Goal: Task Accomplishment & Management: Use online tool/utility

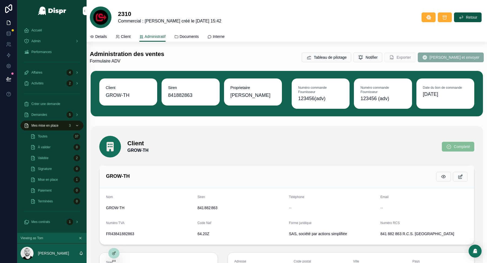
scroll to position [1280, 0]
click at [114, 242] on icon at bounding box center [114, 241] width 4 height 4
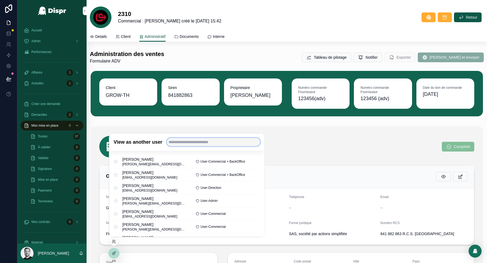
click at [199, 140] on input "text" at bounding box center [213, 142] width 94 height 9
type input "******"
click at [184, 142] on input "******" at bounding box center [213, 142] width 94 height 9
click at [285, 151] on div "Client GROW-TH Completé" at bounding box center [286, 147] width 375 height 22
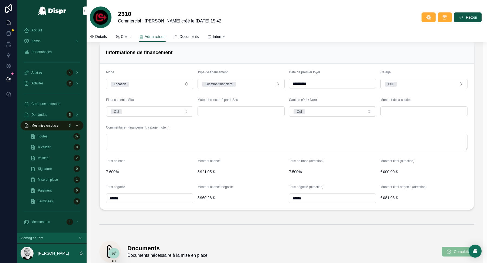
scroll to position [840, 0]
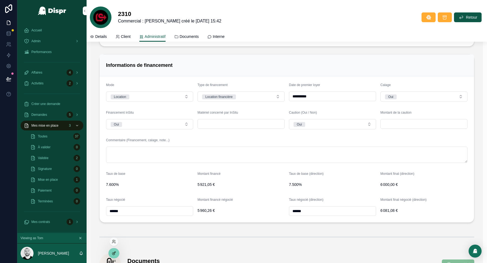
click at [114, 253] on icon at bounding box center [114, 253] width 2 height 2
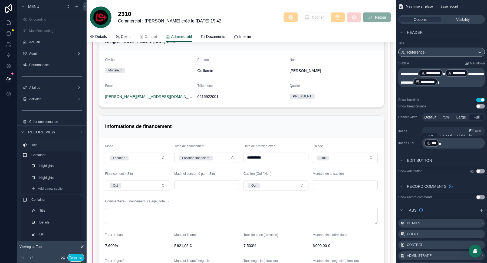
scroll to position [919, 0]
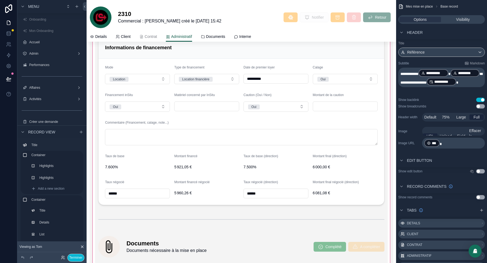
click at [157, 166] on div "scrollable content" at bounding box center [241, 90] width 303 height 558
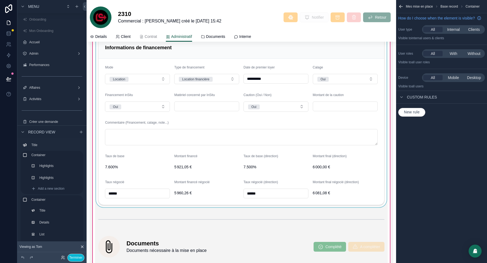
click at [156, 156] on div "scrollable content" at bounding box center [241, 120] width 292 height 173
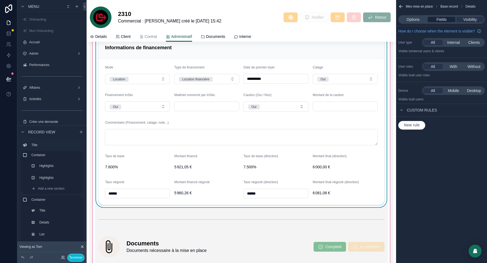
click at [444, 21] on span "Fields" at bounding box center [441, 19] width 10 height 5
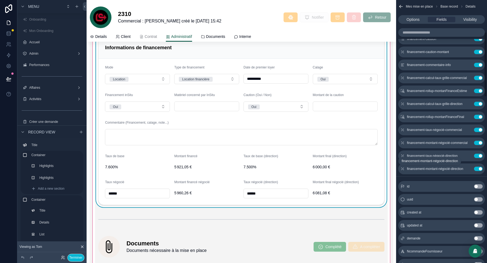
scroll to position [129, 0]
click at [468, 130] on icon "scrollable content" at bounding box center [468, 130] width 2 height 2
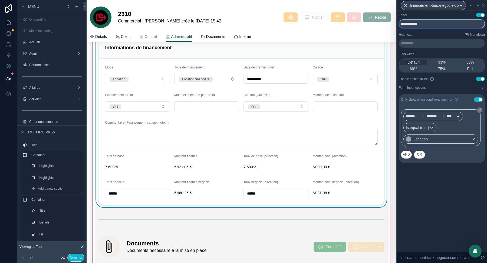
click at [418, 25] on input "**********" at bounding box center [442, 23] width 86 height 9
type input "**********"
click at [478, 6] on icon at bounding box center [477, 5] width 4 height 4
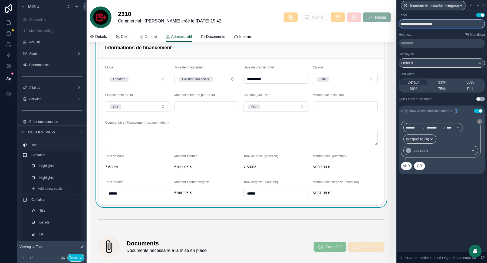
click at [425, 26] on input "**********" at bounding box center [442, 23] width 86 height 9
drag, startPoint x: 425, startPoint y: 26, endPoint x: 433, endPoint y: 26, distance: 8.4
click at [433, 26] on input "**********" at bounding box center [442, 23] width 86 height 9
type input "**********"
click at [477, 5] on icon at bounding box center [477, 5] width 4 height 4
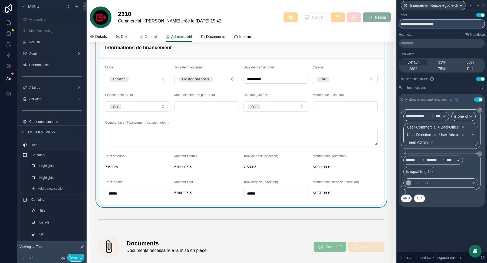
click at [420, 24] on input "**********" at bounding box center [442, 23] width 86 height 9
type input "**********"
click at [479, 5] on icon at bounding box center [477, 5] width 4 height 4
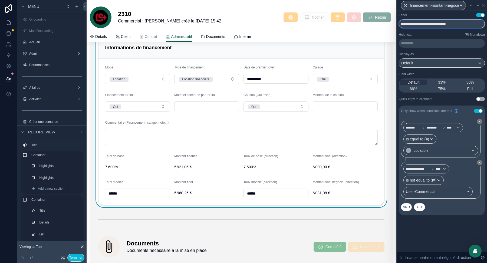
click at [432, 23] on input "**********" at bounding box center [442, 23] width 86 height 9
type input "**********"
click at [446, 65] on div "Default" at bounding box center [441, 63] width 85 height 9
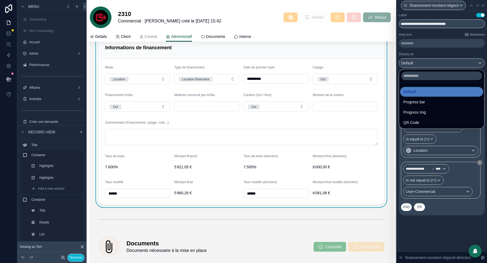
click at [440, 55] on div at bounding box center [442, 131] width 90 height 263
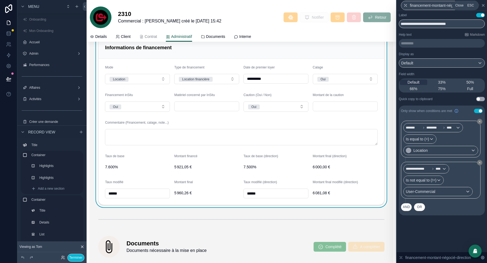
click at [483, 7] on icon at bounding box center [483, 5] width 4 height 4
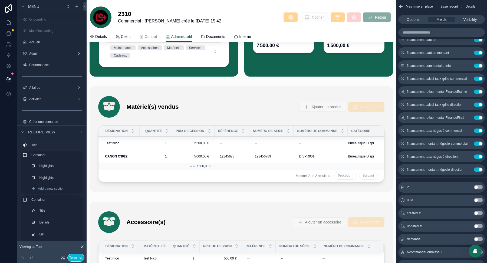
scroll to position [1331, 0]
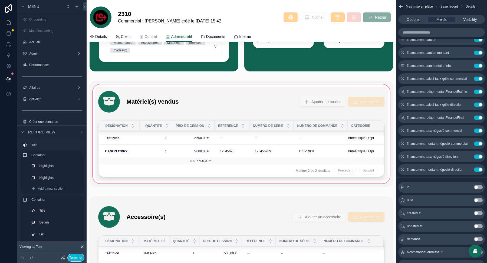
click at [233, 140] on div "scrollable content" at bounding box center [241, 133] width 303 height 105
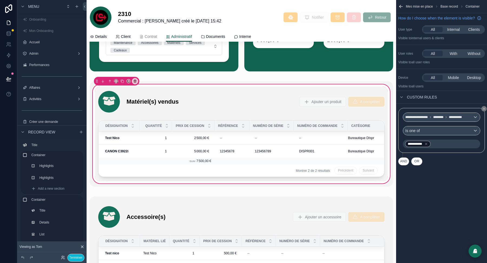
scroll to position [0, 0]
click at [228, 135] on div "scrollable content" at bounding box center [241, 149] width 292 height 63
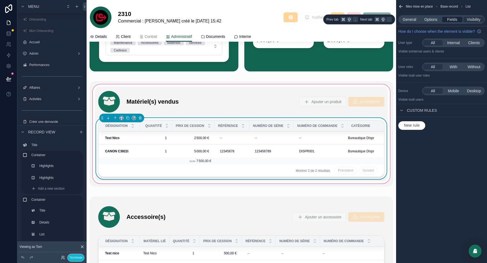
click at [450, 22] on span "Fields" at bounding box center [452, 19] width 10 height 5
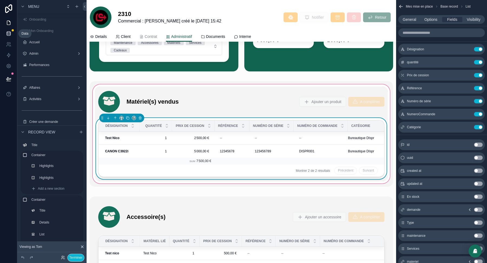
click at [6, 34] on icon at bounding box center [8, 33] width 5 height 5
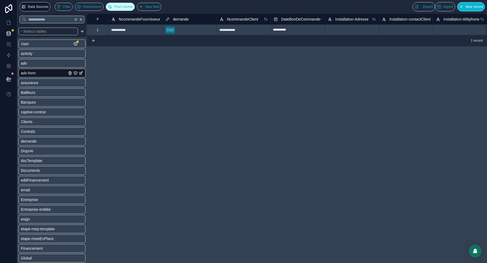
click at [128, 9] on button "Find column" at bounding box center [120, 7] width 29 height 8
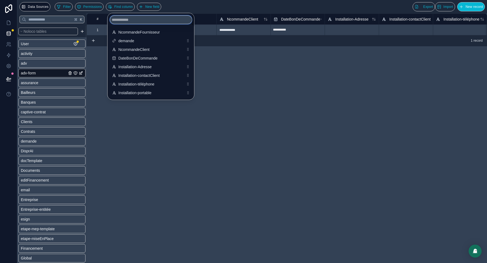
click at [137, 18] on input "scrollable content" at bounding box center [151, 19] width 82 height 9
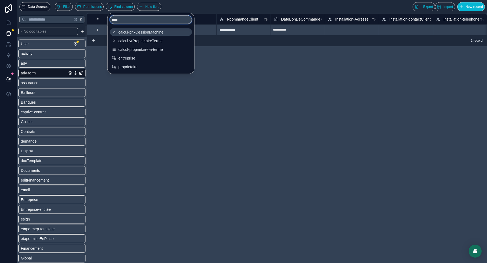
type input "****"
click at [152, 32] on span "calcul-prixCessionMachine" at bounding box center [150, 31] width 65 height 5
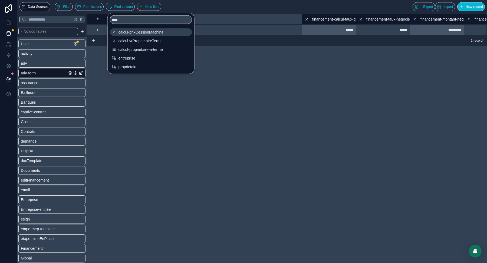
scroll to position [0, 2001]
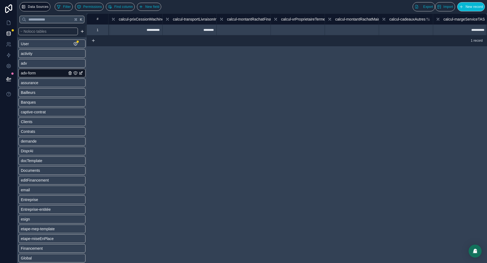
click at [227, 58] on div "**********" at bounding box center [287, 138] width 400 height 249
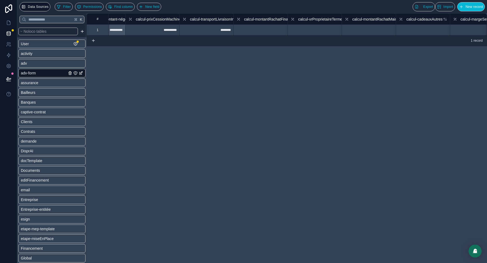
scroll to position [0, 1984]
click at [132, 10] on button "Find column" at bounding box center [120, 7] width 29 height 8
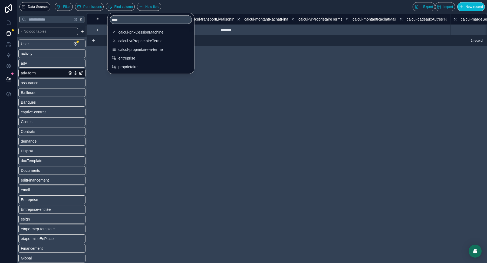
click at [228, 64] on div "**********" at bounding box center [287, 138] width 400 height 249
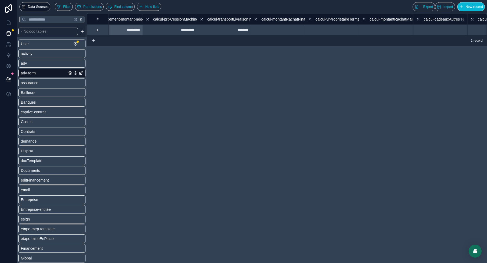
scroll to position [0, 1965]
click at [179, 19] on span "calcul-prixCessionMachine" at bounding box center [177, 18] width 45 height 5
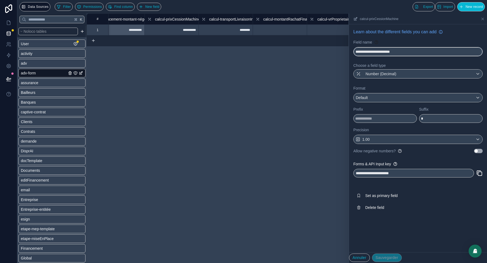
click at [415, 52] on input "**********" at bounding box center [418, 51] width 129 height 9
type input "**********"
click at [397, 256] on button "Sauvegarder" at bounding box center [387, 257] width 30 height 9
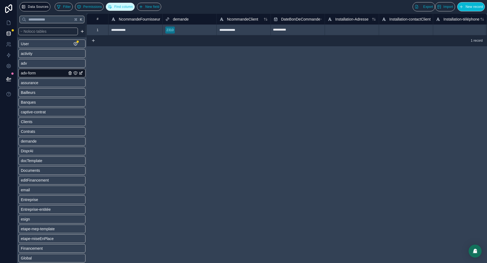
click at [120, 4] on button "Find column" at bounding box center [120, 7] width 29 height 8
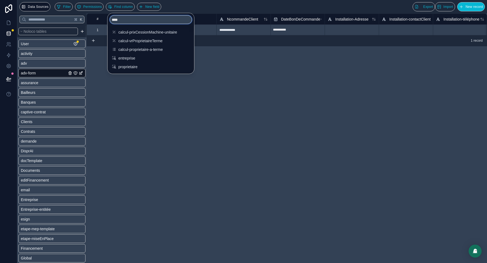
click at [134, 18] on input "****" at bounding box center [151, 19] width 82 height 9
click at [138, 31] on span "calcul-prixCessionMachine-unitaire" at bounding box center [150, 31] width 65 height 5
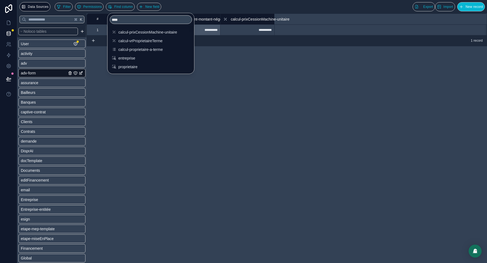
scroll to position [0, 2001]
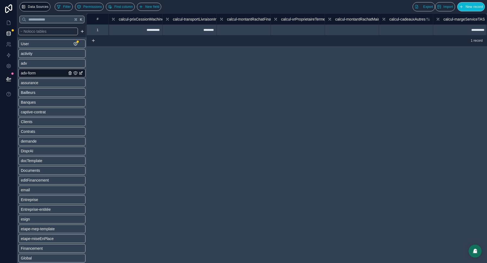
click at [271, 67] on div "**********" at bounding box center [287, 138] width 400 height 249
click at [128, 8] on span "Find column" at bounding box center [123, 7] width 19 height 4
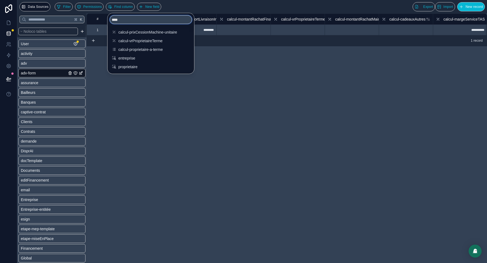
click at [136, 19] on input "****" at bounding box center [151, 19] width 82 height 9
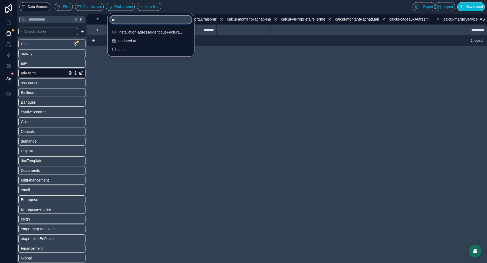
type input "*"
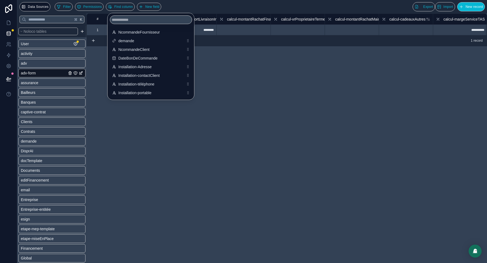
click at [266, 104] on div "**********" at bounding box center [287, 138] width 400 height 249
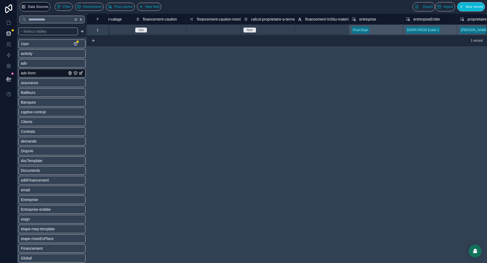
scroll to position [0, 3476]
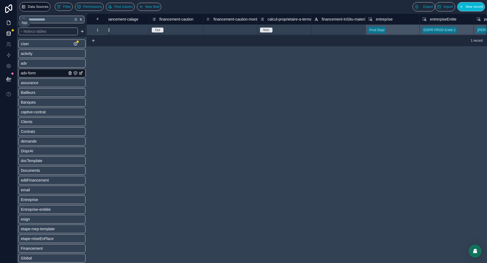
click at [11, 22] on icon at bounding box center [8, 22] width 5 height 5
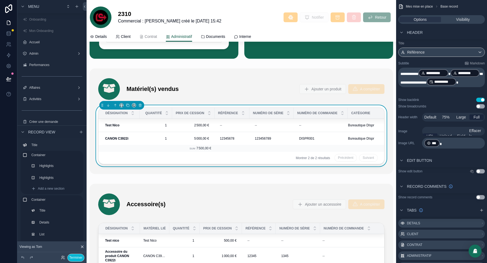
scroll to position [1342, 0]
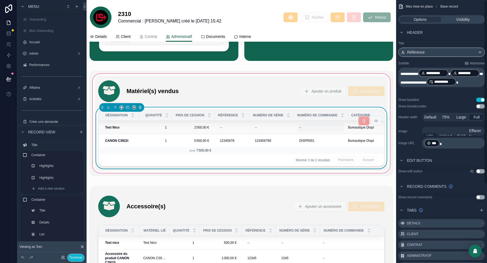
click at [331, 123] on div "--" at bounding box center [321, 127] width 48 height 9
click at [283, 113] on span "Numéro de série" at bounding box center [268, 115] width 31 height 4
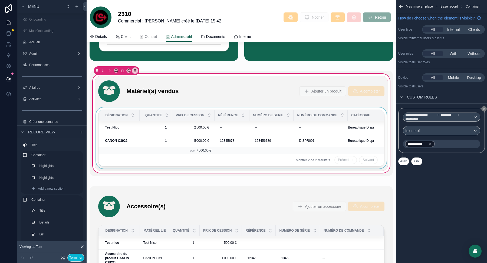
click at [293, 115] on div "Numéro de série" at bounding box center [272, 115] width 44 height 10
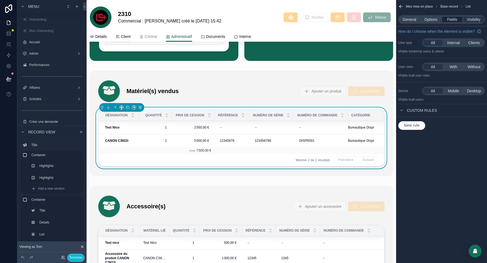
click at [452, 18] on span "Fields" at bounding box center [452, 19] width 10 height 5
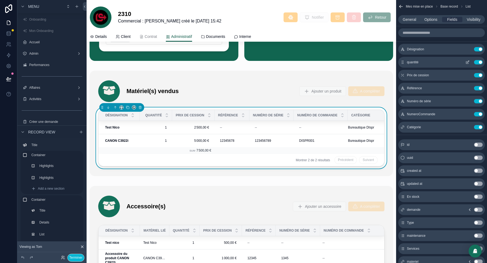
click at [467, 61] on icon "scrollable content" at bounding box center [467, 62] width 4 height 4
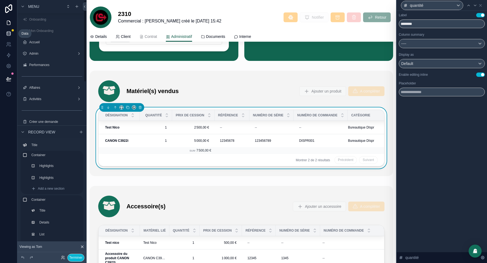
click at [9, 32] on icon at bounding box center [9, 32] width 4 height 1
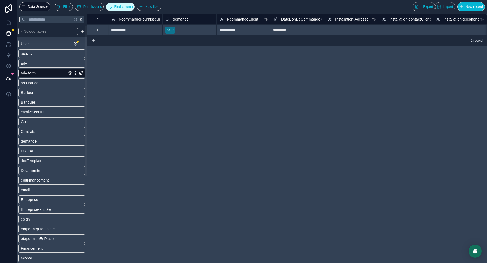
click at [130, 9] on button "Find column" at bounding box center [120, 7] width 29 height 8
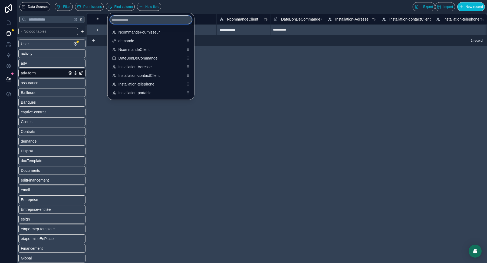
click at [135, 22] on input "scrollable content" at bounding box center [151, 19] width 82 height 9
type input "*"
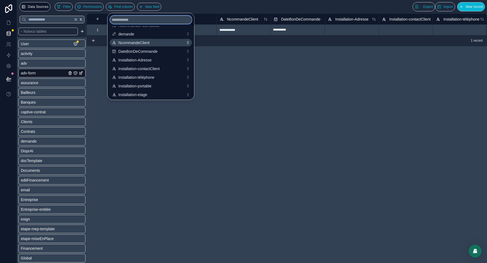
scroll to position [0, 0]
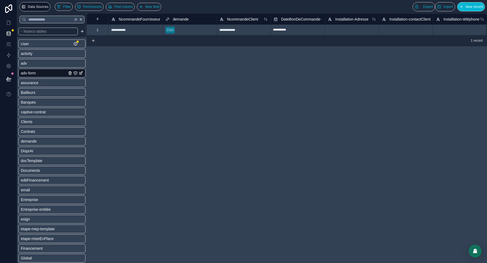
click at [242, 73] on div "**********" at bounding box center [287, 138] width 400 height 249
click at [5, 22] on link at bounding box center [8, 22] width 17 height 11
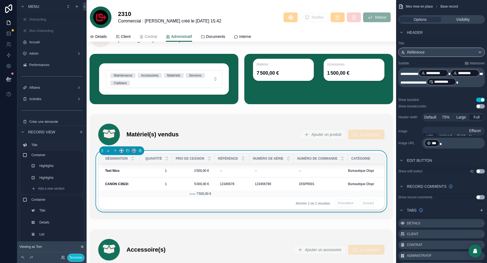
scroll to position [1299, 0]
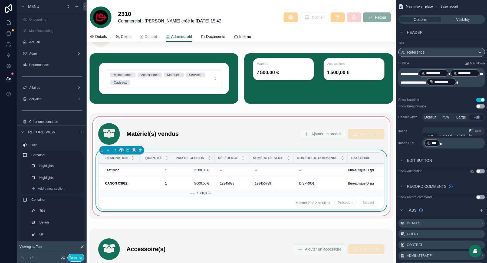
click at [238, 156] on span "Référence" at bounding box center [228, 158] width 20 height 4
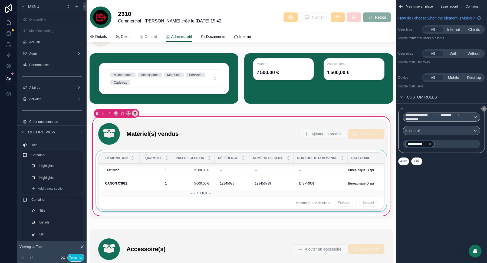
click at [238, 156] on span "Référence" at bounding box center [228, 158] width 20 height 4
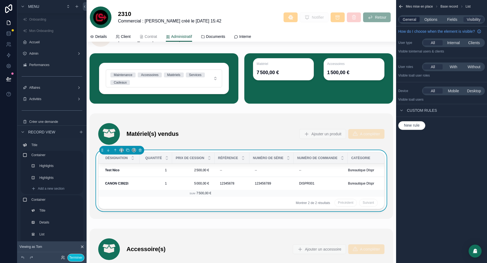
click at [412, 21] on span "General" at bounding box center [410, 19] width 14 height 5
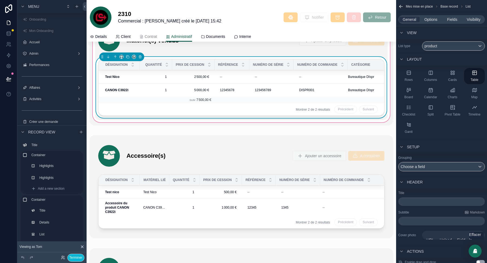
scroll to position [1392, 0]
click at [221, 180] on div "Prix de cession" at bounding box center [221, 179] width 42 height 10
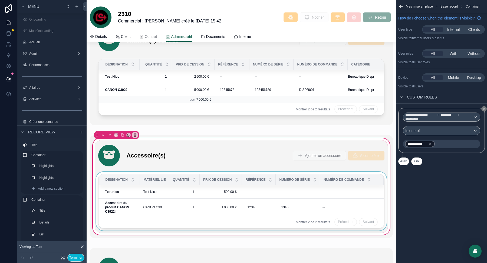
click at [221, 180] on div "Prix de cession" at bounding box center [221, 179] width 42 height 10
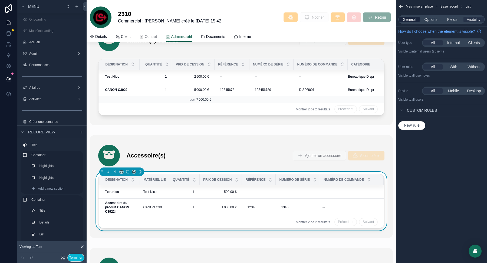
click at [410, 18] on span "General" at bounding box center [410, 19] width 14 height 5
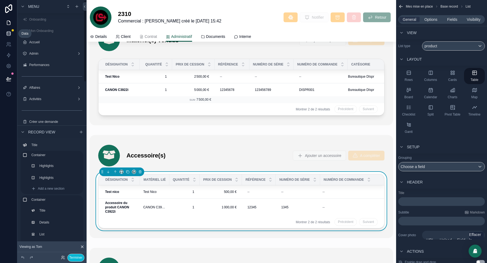
click at [10, 33] on icon at bounding box center [8, 33] width 5 height 5
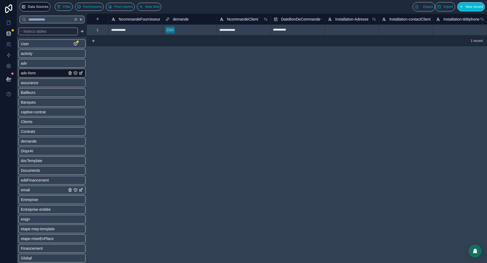
scroll to position [137, 0]
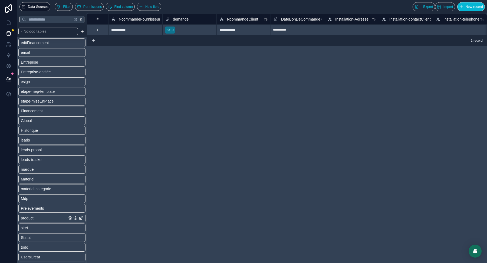
click at [43, 218] on link "product" at bounding box center [44, 217] width 46 height 5
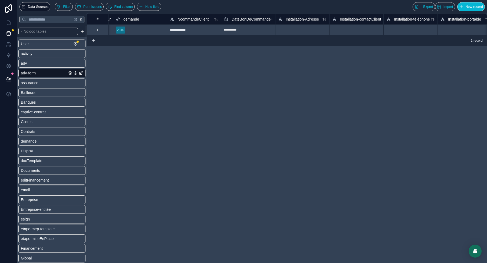
scroll to position [0, 53]
click at [125, 10] on button "Find column" at bounding box center [120, 7] width 29 height 8
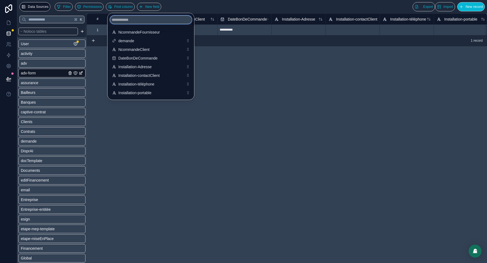
click at [132, 19] on input "scrollable content" at bounding box center [151, 19] width 82 height 9
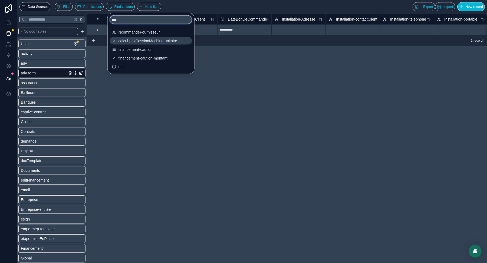
type input "***"
click at [151, 40] on span "calcul-prixCessionMachine-unitaire" at bounding box center [150, 40] width 65 height 5
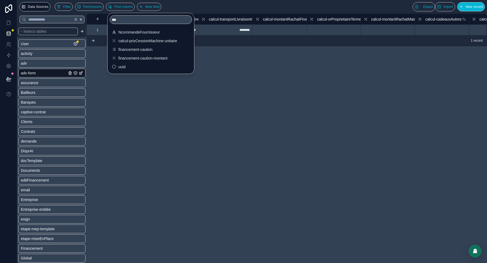
scroll to position [0, 2001]
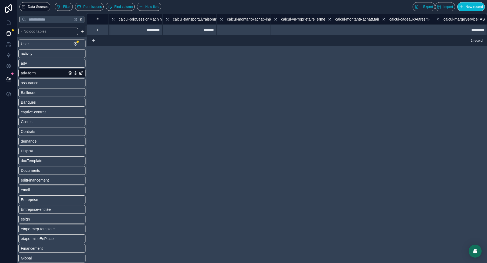
click at [276, 61] on div "**********" at bounding box center [287, 138] width 400 height 249
click at [140, 18] on span "calcul-prixCessionMachine-unitaire" at bounding box center [148, 18] width 59 height 5
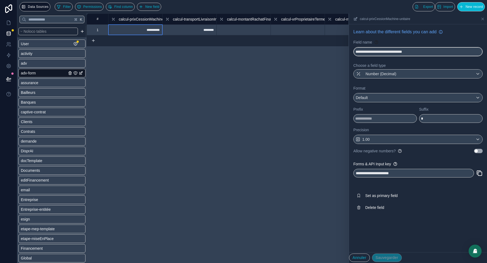
click at [277, 82] on div "**********" at bounding box center [287, 138] width 400 height 249
click at [9, 21] on icon at bounding box center [8, 23] width 3 height 4
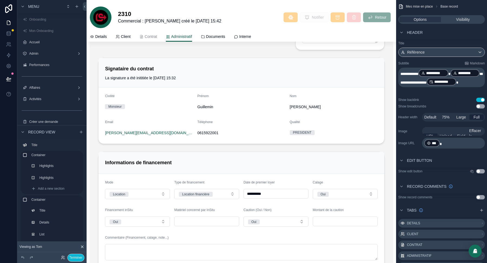
scroll to position [804, 0]
click at [73, 258] on button "Terminer" at bounding box center [75, 258] width 17 height 8
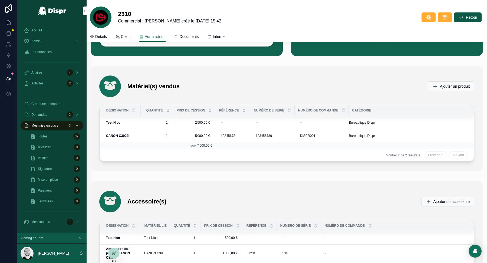
scroll to position [1254, 0]
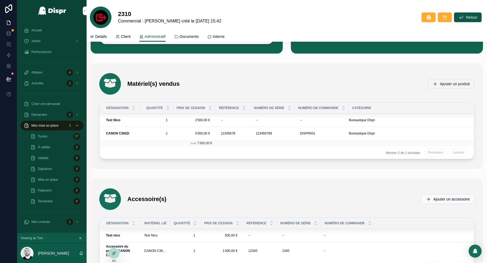
click at [442, 81] on span "Ajouter un produit" at bounding box center [455, 83] width 30 height 5
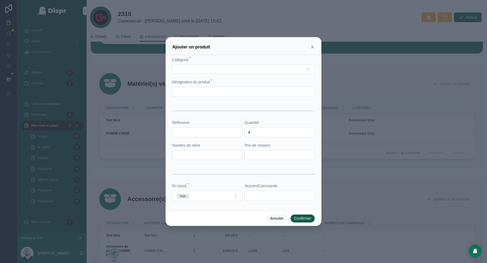
click at [359, 84] on div at bounding box center [243, 131] width 487 height 263
click at [312, 47] on icon at bounding box center [312, 47] width 4 height 4
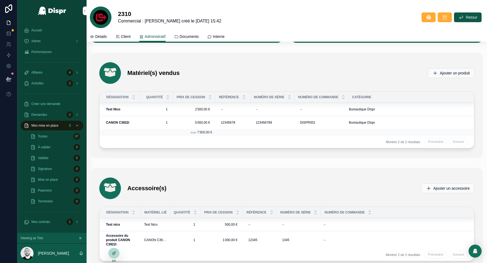
scroll to position [1264, 0]
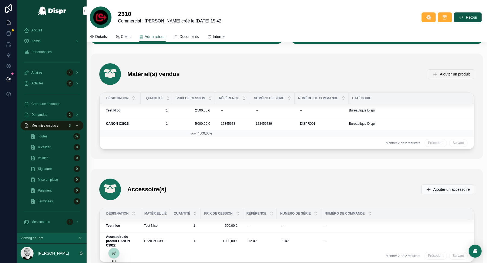
click at [442, 71] on span "Ajouter un produit" at bounding box center [455, 73] width 30 height 5
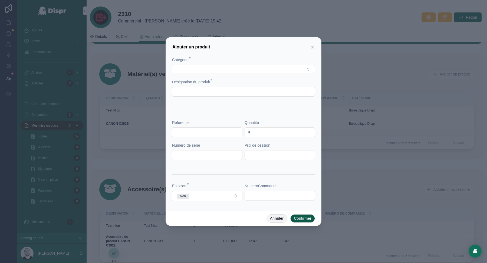
click at [270, 217] on button "Annuler" at bounding box center [276, 218] width 21 height 9
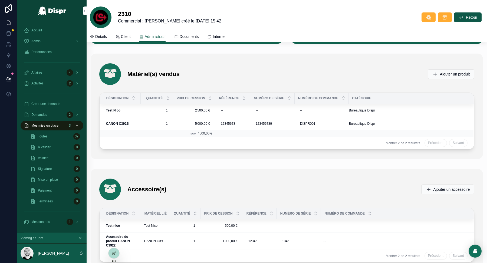
click at [448, 184] on div "Ajouter un accessoire" at bounding box center [446, 189] width 58 height 10
click at [436, 187] on span "Ajouter un accessoire" at bounding box center [451, 189] width 37 height 5
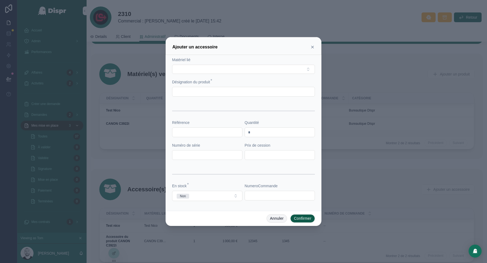
click at [279, 216] on button "Annuler" at bounding box center [276, 218] width 21 height 9
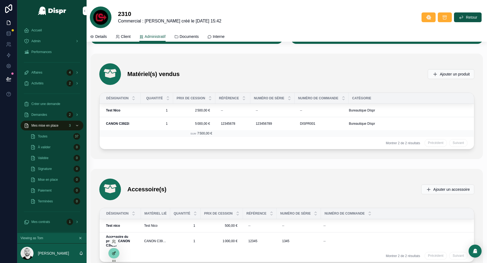
click at [114, 253] on icon at bounding box center [114, 253] width 4 height 4
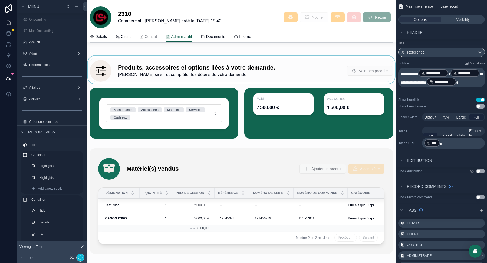
scroll to position [1259, 0]
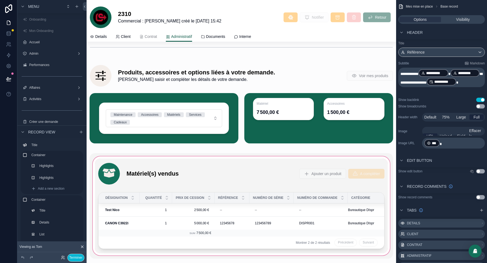
click at [272, 186] on div "scrollable content" at bounding box center [241, 205] width 303 height 105
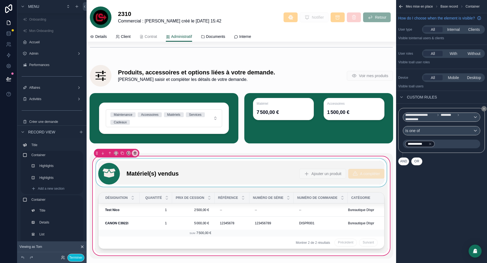
click at [281, 170] on div "scrollable content" at bounding box center [241, 172] width 292 height 28
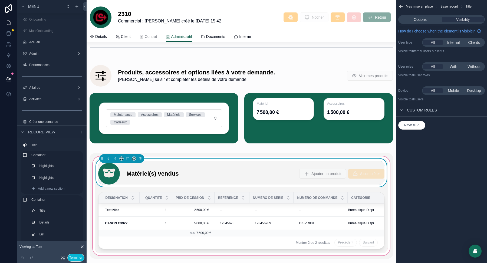
click at [425, 14] on div "Options Visibility" at bounding box center [441, 19] width 91 height 13
click at [424, 16] on div "Options Visibility" at bounding box center [441, 19] width 87 height 9
click at [424, 22] on div "Options Visibility" at bounding box center [441, 19] width 87 height 9
click at [420, 18] on span "Options" at bounding box center [420, 19] width 13 height 5
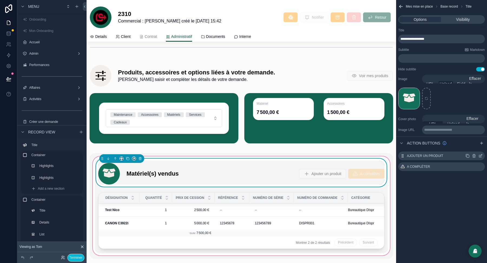
click at [479, 155] on icon "scrollable content" at bounding box center [480, 156] width 4 height 4
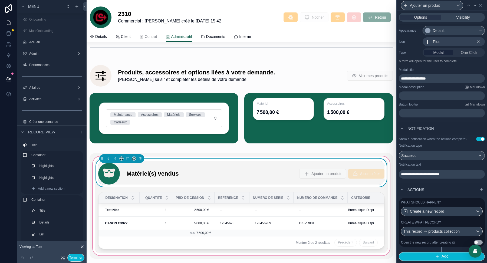
scroll to position [46, 0]
click at [449, 203] on div "What should happen?" at bounding box center [442, 202] width 82 height 4
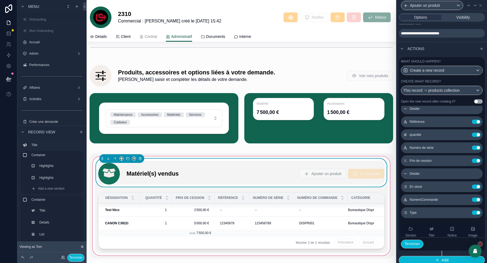
scroll to position [93, 0]
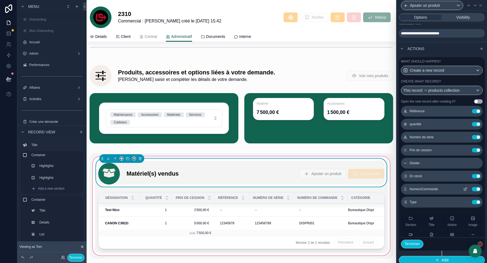
click at [465, 191] on icon at bounding box center [465, 189] width 4 height 4
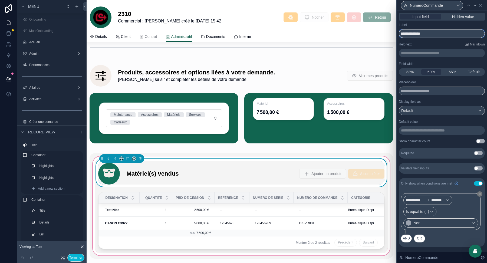
click at [416, 33] on input "**********" at bounding box center [442, 33] width 86 height 9
type input "**********"
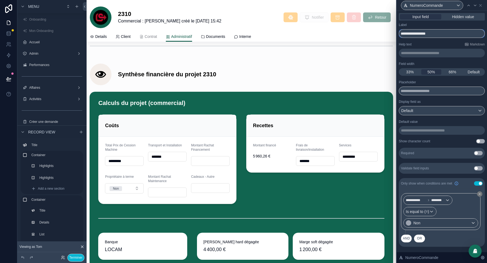
scroll to position [2169, 0]
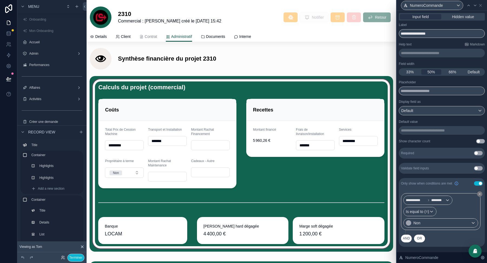
click at [146, 124] on div "scrollable content" at bounding box center [241, 164] width 303 height 176
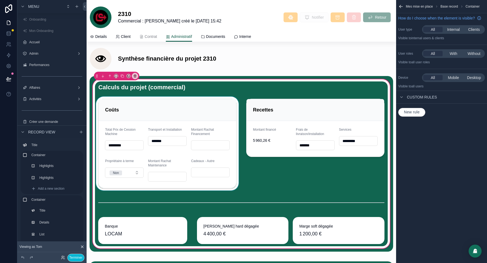
click at [138, 133] on div "scrollable content" at bounding box center [167, 144] width 145 height 94
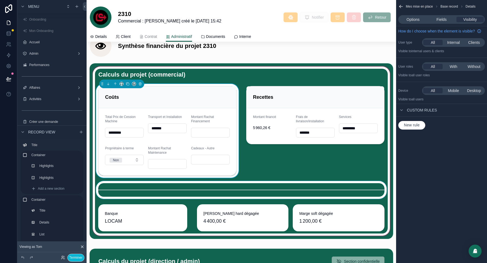
scroll to position [2176, 0]
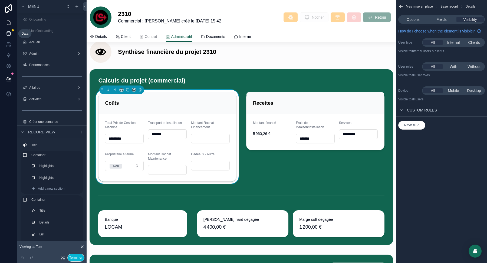
click at [9, 35] on icon at bounding box center [8, 33] width 5 height 5
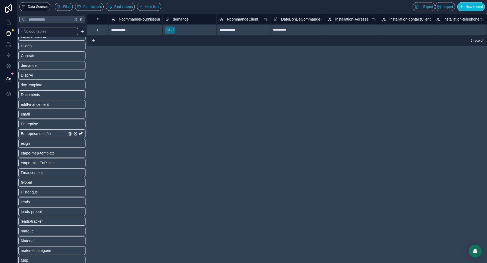
scroll to position [137, 0]
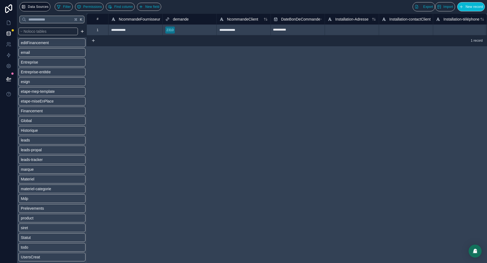
click at [42, 222] on div "User activity adv adv-form assurance Bailleurs Banques captive-contrat Clients …" at bounding box center [51, 80] width 67 height 361
click at [36, 217] on link "product" at bounding box center [44, 217] width 46 height 5
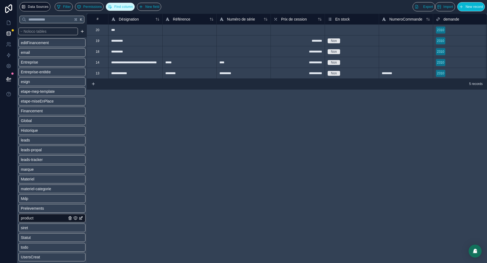
click at [129, 6] on span "Find column" at bounding box center [123, 7] width 19 height 4
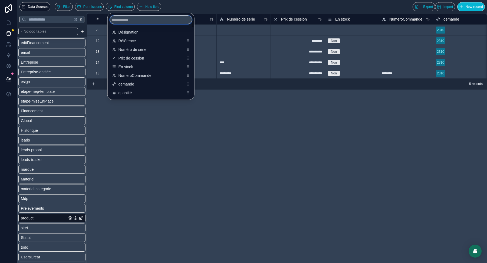
click at [136, 21] on input "scrollable content" at bounding box center [151, 19] width 82 height 9
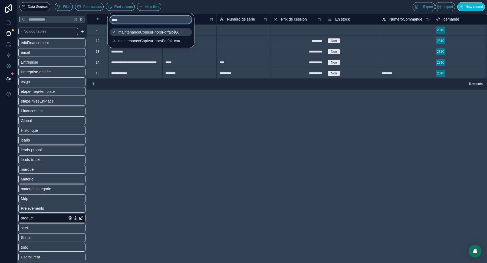
type input "****"
click at [153, 32] on span "maintenanceCopieur-horsForfait-[GEOGRAPHIC_DATA]" at bounding box center [150, 31] width 65 height 5
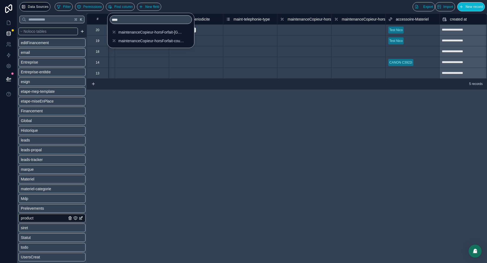
scroll to position [0, 3029]
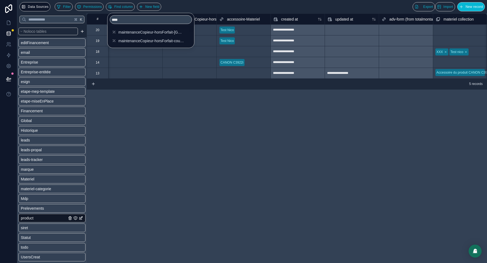
click at [246, 136] on div "**********" at bounding box center [287, 138] width 400 height 249
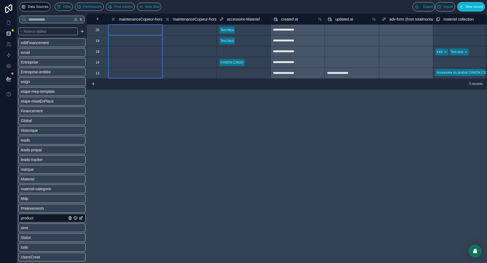
click at [140, 18] on span "maintenanceCopieur-horsForfait-[GEOGRAPHIC_DATA]" at bounding box center [166, 18] width 95 height 5
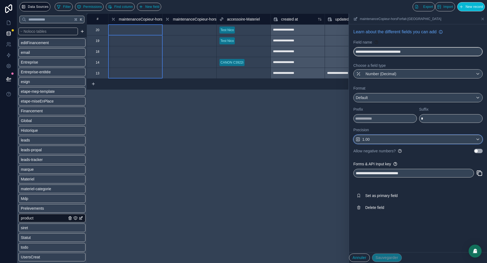
click at [399, 142] on div "1.00" at bounding box center [418, 139] width 129 height 9
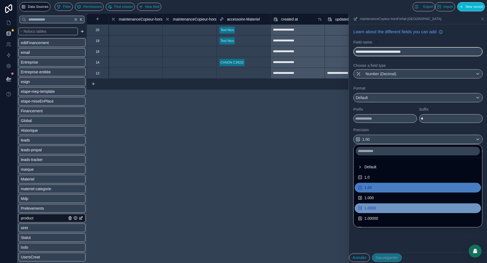
click at [397, 208] on div "1.0000" at bounding box center [418, 208] width 120 height 6
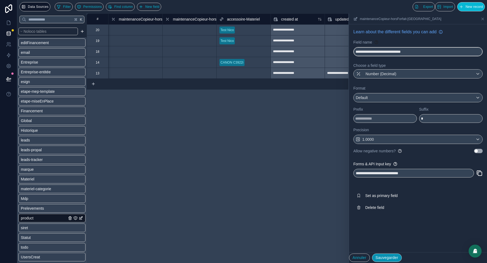
click at [396, 257] on button "Sauvegarder" at bounding box center [387, 257] width 30 height 9
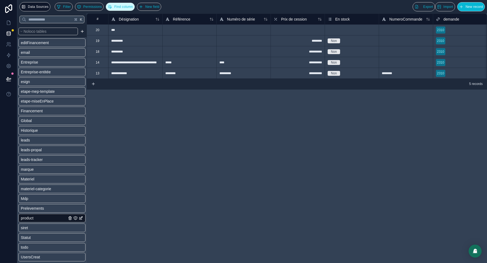
click at [129, 8] on span "Find column" at bounding box center [123, 7] width 19 height 4
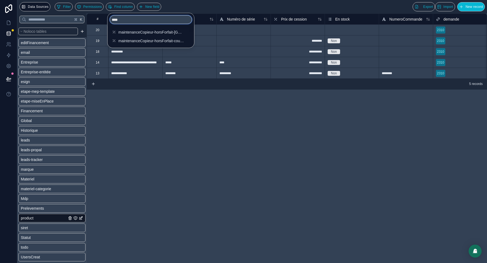
click at [135, 19] on input "****" at bounding box center [151, 19] width 82 height 9
click at [138, 39] on span "maintenanceCopieur-horsForfait-couleurs" at bounding box center [150, 40] width 65 height 5
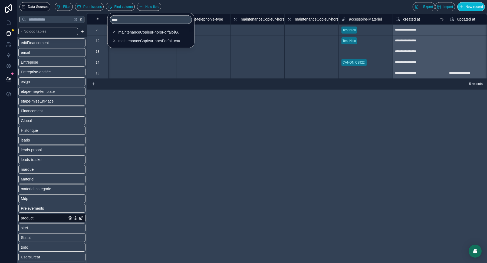
scroll to position [0, 3083]
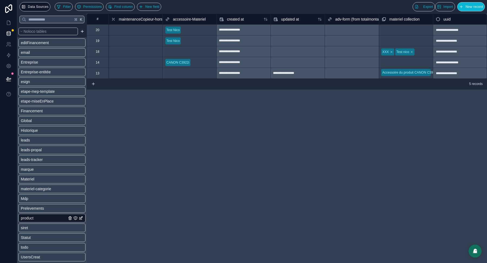
click at [207, 127] on div "**********" at bounding box center [287, 138] width 400 height 249
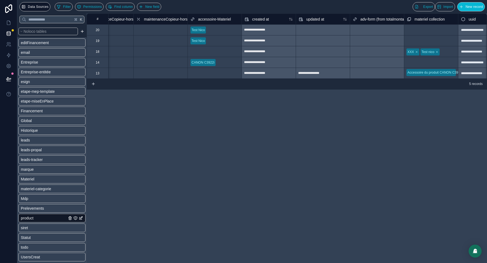
scroll to position [0, 3058]
click at [162, 17] on span "maintenanceCopieur-horsForfait-couleurs" at bounding box center [179, 18] width 70 height 5
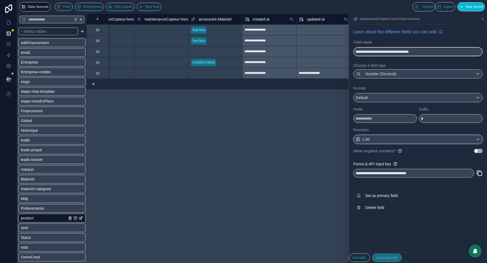
click at [375, 137] on div "1.00" at bounding box center [418, 139] width 129 height 9
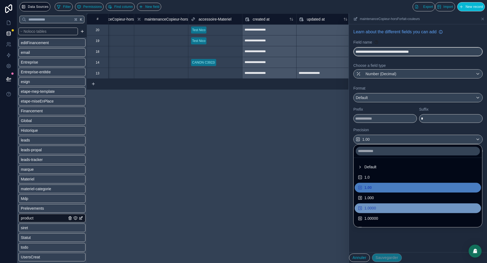
click at [378, 207] on div "1.0000" at bounding box center [418, 208] width 120 height 6
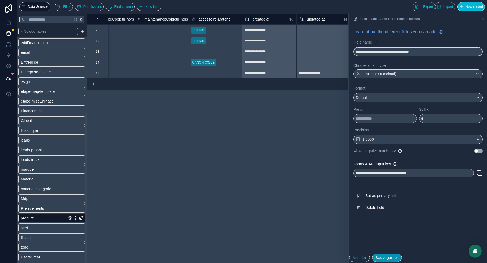
click at [393, 256] on button "Sauvegarder" at bounding box center [387, 257] width 30 height 9
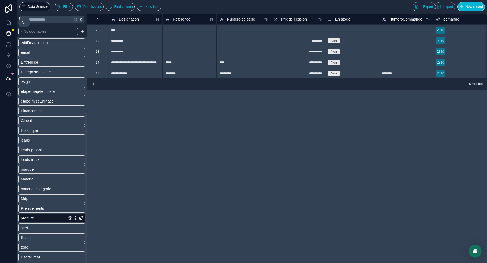
click at [7, 21] on icon at bounding box center [8, 22] width 5 height 5
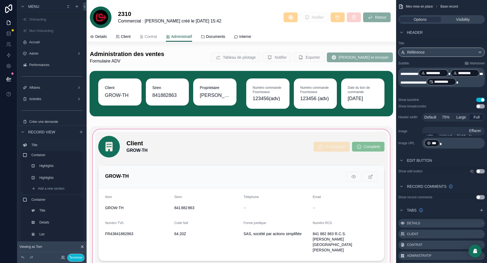
scroll to position [68, 0]
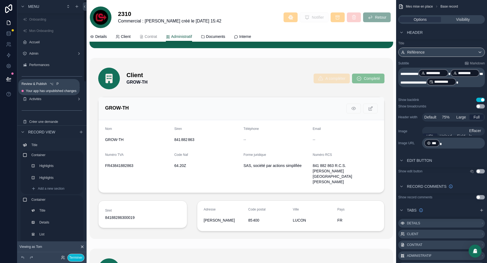
click at [9, 79] on icon at bounding box center [8, 78] width 5 height 3
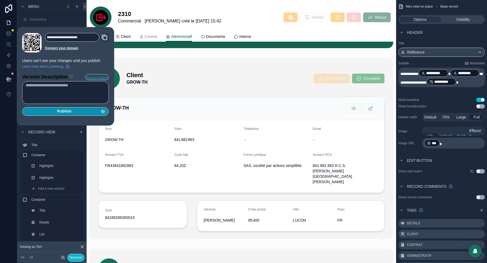
click at [77, 111] on div "Publish" at bounding box center [66, 111] width 80 height 5
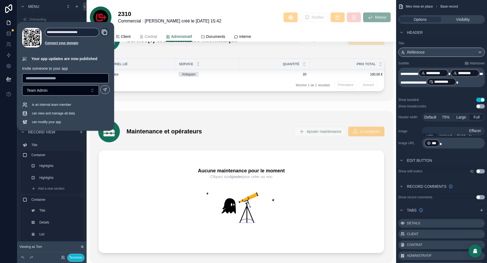
scroll to position [1622, 0]
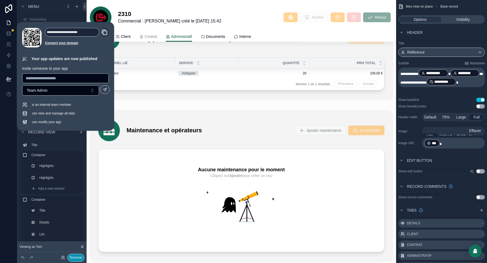
click at [73, 258] on button "Terminer" at bounding box center [75, 258] width 17 height 8
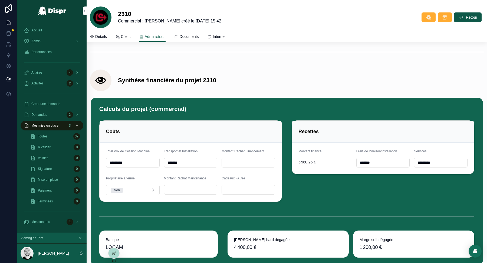
scroll to position [1960, 0]
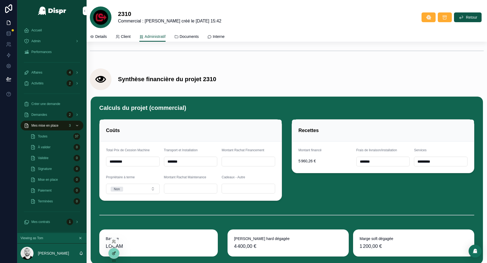
click at [114, 255] on icon at bounding box center [114, 253] width 4 height 4
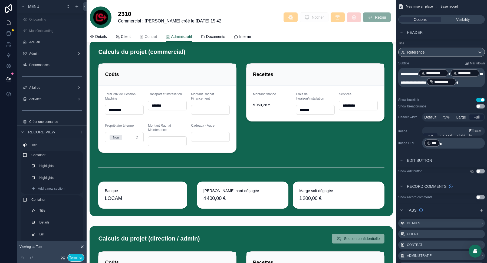
scroll to position [2204, 0]
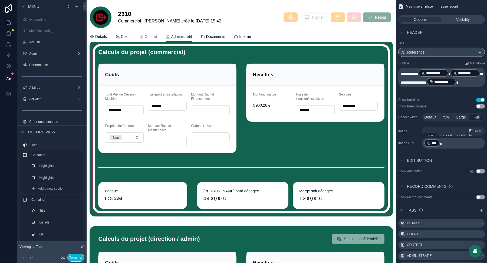
click at [335, 61] on div "scrollable content" at bounding box center [241, 129] width 303 height 176
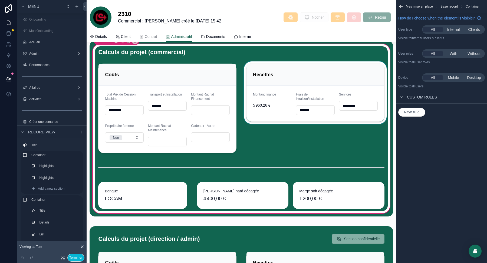
click at [331, 68] on div "scrollable content" at bounding box center [315, 108] width 145 height 94
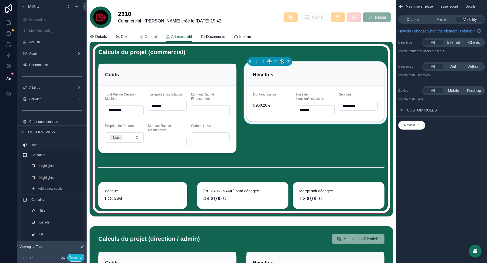
click at [334, 77] on div "Recettes" at bounding box center [315, 75] width 138 height 22
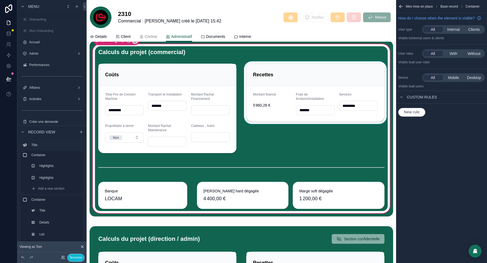
click at [335, 76] on div "scrollable content" at bounding box center [315, 108] width 145 height 94
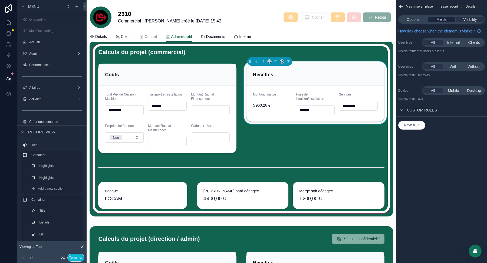
click at [448, 20] on div "Fields" at bounding box center [441, 19] width 27 height 5
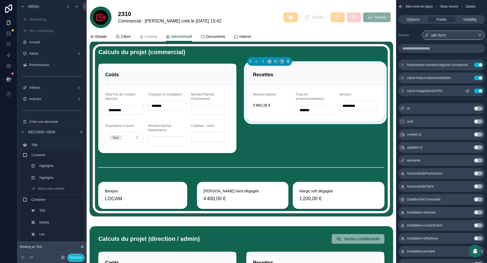
click at [477, 90] on button "Use setting" at bounding box center [478, 91] width 9 height 4
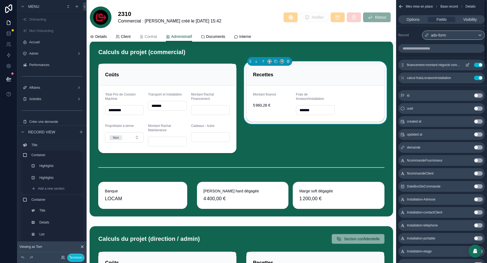
click at [467, 63] on icon "scrollable content" at bounding box center [467, 65] width 4 height 4
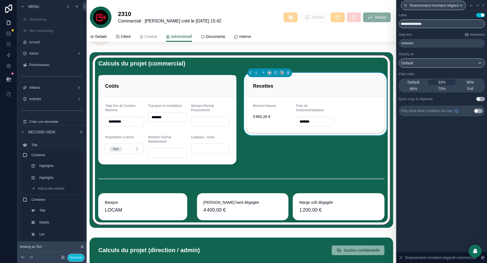
scroll to position [2194, 0]
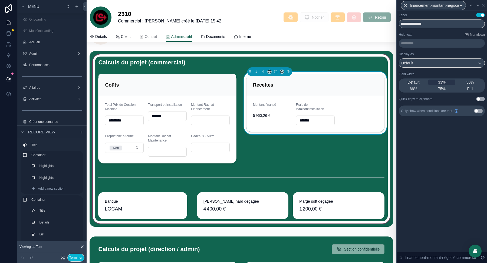
click at [352, 82] on div "Recettes" at bounding box center [315, 85] width 125 height 9
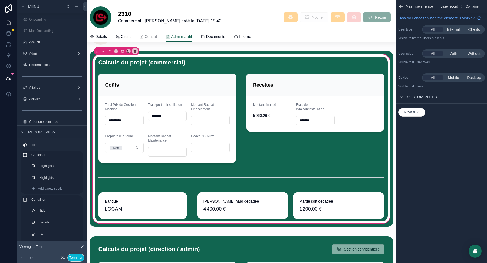
click at [399, 6] on icon "scrollable content" at bounding box center [399, 5] width 1 height 1
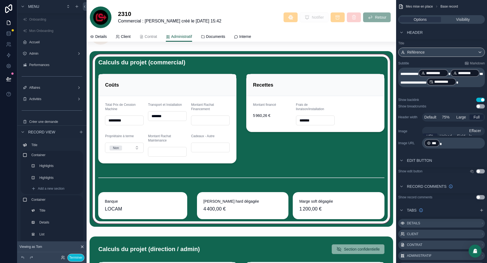
click at [338, 106] on div "scrollable content" at bounding box center [241, 139] width 303 height 176
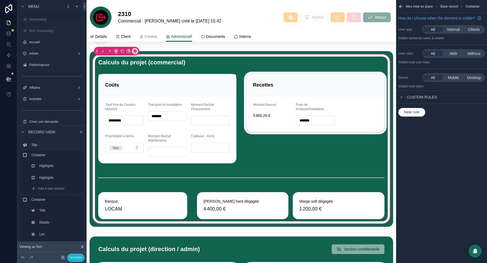
click at [344, 99] on div "scrollable content" at bounding box center [315, 119] width 145 height 94
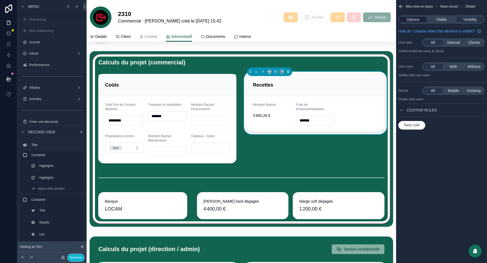
click at [416, 19] on span "Options" at bounding box center [413, 19] width 13 height 5
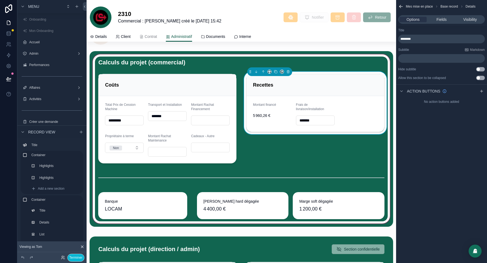
click at [350, 100] on form "Montant financé 5 960,26 € Frais de livraison/installation *******" at bounding box center [315, 114] width 138 height 36
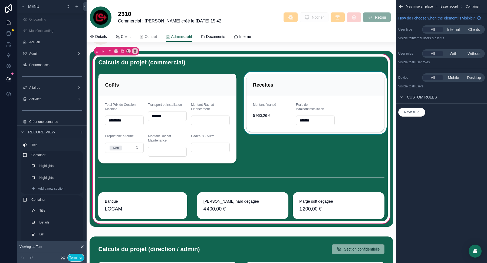
click at [350, 100] on div "scrollable content" at bounding box center [315, 119] width 145 height 94
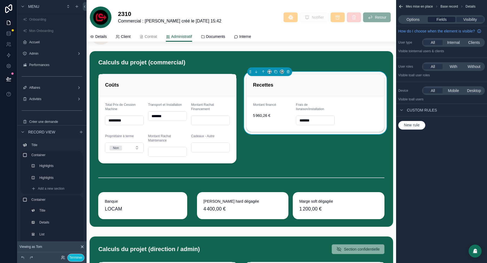
click at [449, 19] on div "Fields" at bounding box center [441, 19] width 27 height 5
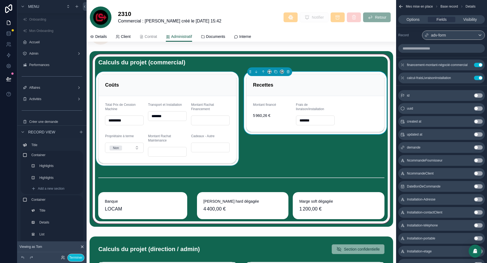
click at [178, 81] on div "scrollable content" at bounding box center [167, 119] width 145 height 94
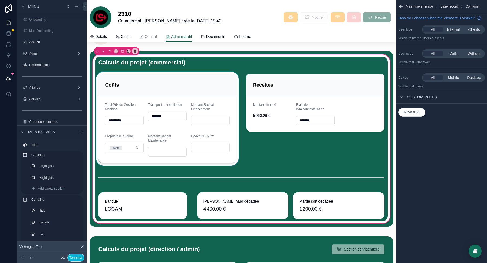
click at [178, 81] on div "scrollable content" at bounding box center [167, 119] width 145 height 94
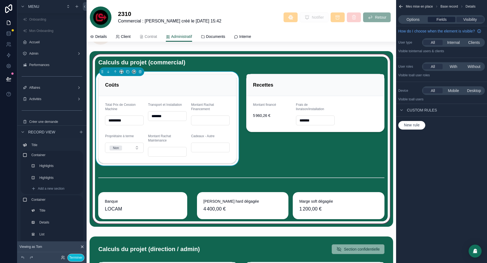
click at [446, 18] on span "Fields" at bounding box center [441, 19] width 10 height 5
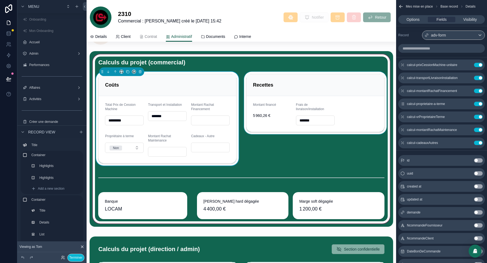
click at [338, 81] on div "scrollable content" at bounding box center [315, 119] width 145 height 94
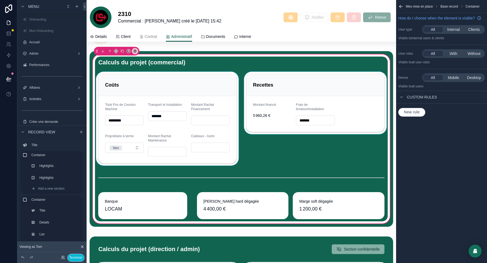
click at [337, 94] on div "scrollable content" at bounding box center [315, 119] width 145 height 94
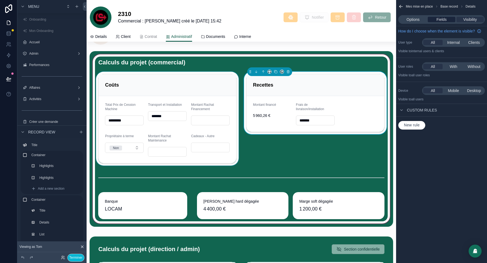
click at [442, 21] on span "Fields" at bounding box center [441, 19] width 10 height 5
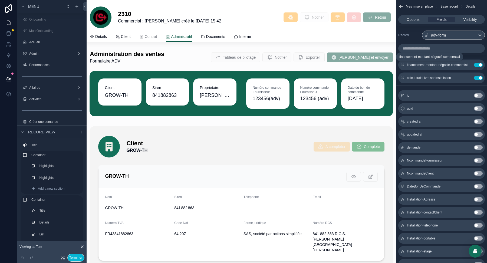
scroll to position [2194, 0]
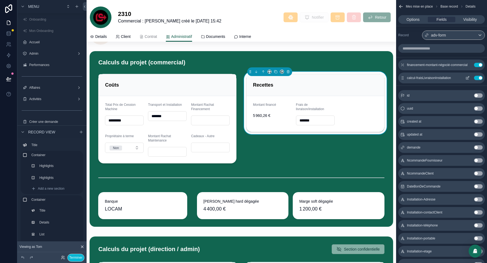
click at [468, 76] on icon "scrollable content" at bounding box center [468, 77] width 2 height 2
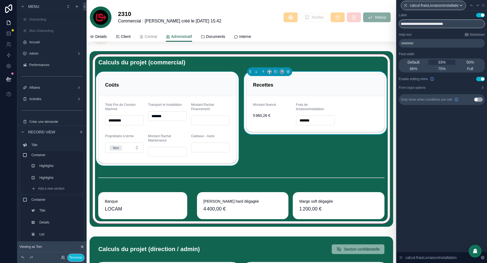
click at [181, 102] on div "scrollable content" at bounding box center [167, 119] width 145 height 94
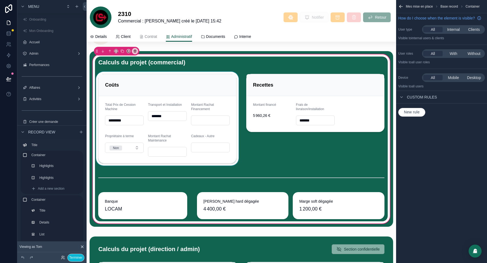
click at [178, 98] on div "scrollable content" at bounding box center [167, 119] width 145 height 94
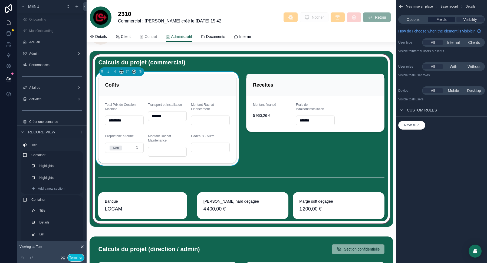
click at [444, 20] on span "Fields" at bounding box center [441, 19] width 10 height 5
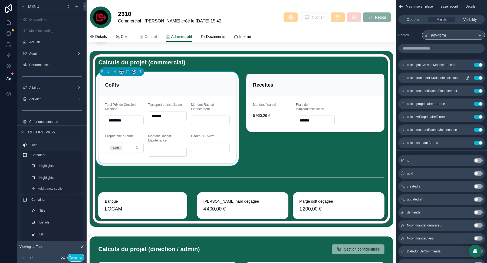
click at [467, 77] on icon "scrollable content" at bounding box center [467, 78] width 4 height 4
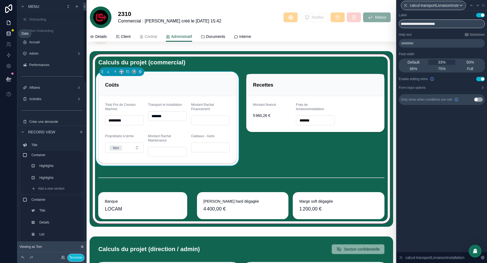
click at [7, 34] on icon at bounding box center [9, 33] width 4 height 2
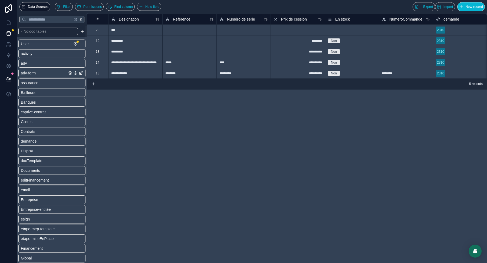
click at [39, 74] on link "adv-form" at bounding box center [44, 72] width 46 height 5
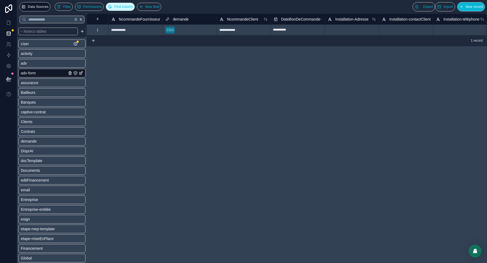
click at [123, 6] on span "Find column" at bounding box center [123, 7] width 19 height 4
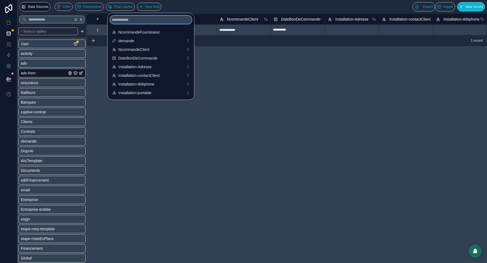
click at [146, 22] on input "scrollable content" at bounding box center [151, 19] width 82 height 9
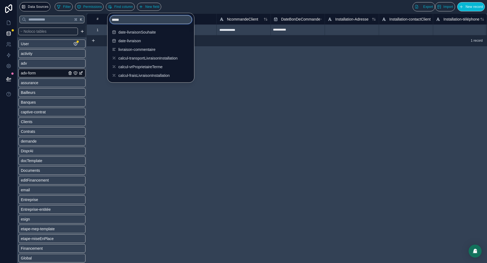
type input "******"
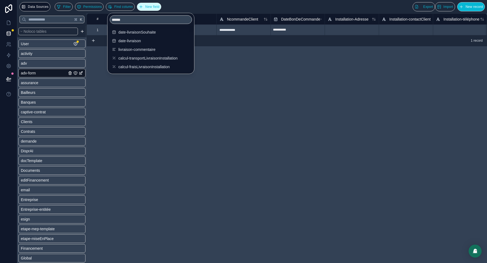
click at [157, 8] on span "New field" at bounding box center [152, 7] width 14 height 4
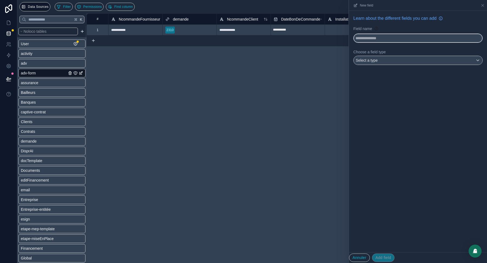
click at [363, 39] on input "text" at bounding box center [418, 38] width 129 height 9
click at [353, 34] on button "**********" at bounding box center [417, 38] width 129 height 9
type input "**********"
click at [373, 61] on span "Select a type" at bounding box center [367, 60] width 22 height 4
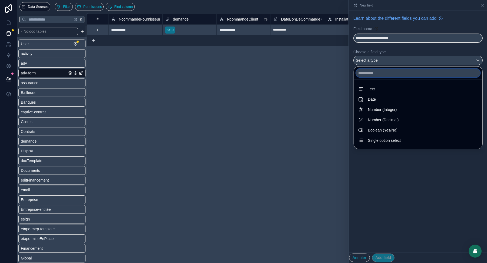
click at [378, 73] on input "text" at bounding box center [418, 73] width 124 height 9
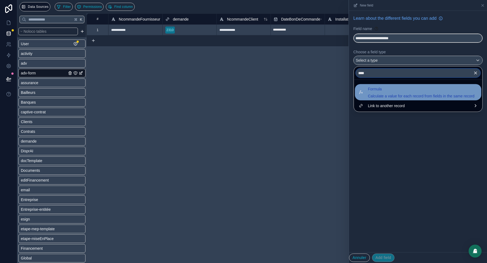
type input "****"
click at [378, 87] on span "Formula" at bounding box center [421, 89] width 107 height 6
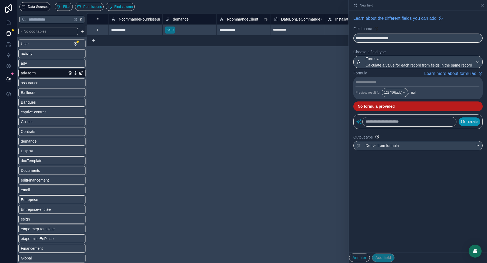
click at [377, 81] on p "**********" at bounding box center [417, 81] width 124 height 5
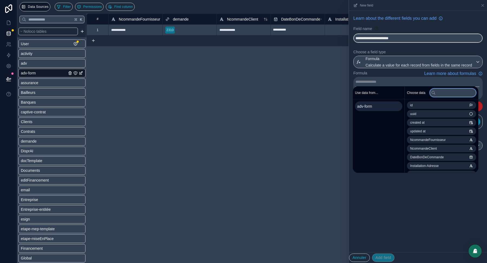
click at [454, 95] on input "text" at bounding box center [453, 92] width 47 height 9
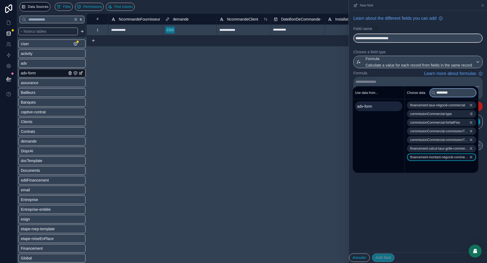
type input "********"
click at [439, 158] on span "financement-montant-négocié-commercial" at bounding box center [439, 157] width 59 height 4
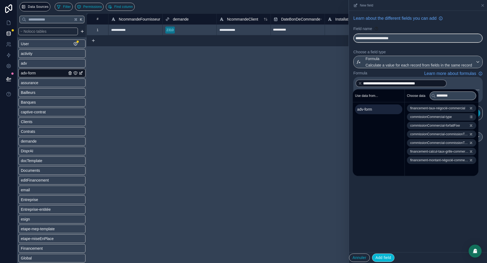
click at [455, 84] on p "**********" at bounding box center [417, 83] width 124 height 9
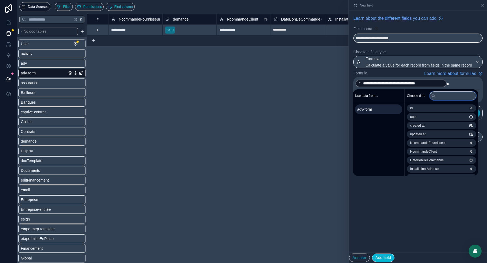
click at [455, 97] on input "text" at bounding box center [453, 95] width 47 height 9
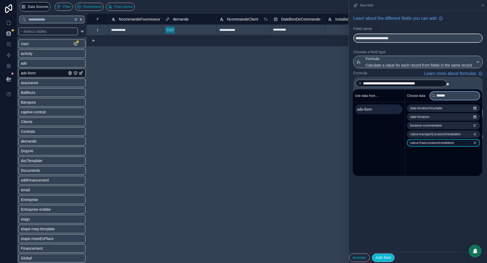
type input "******"
click at [449, 143] on span "calcul-fraisLivraisonInstallation" at bounding box center [432, 143] width 44 height 4
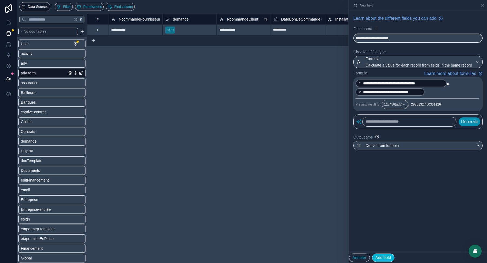
click at [426, 198] on div "**********" at bounding box center [418, 131] width 138 height 241
click at [405, 144] on div "Derive from formula" at bounding box center [418, 145] width 129 height 9
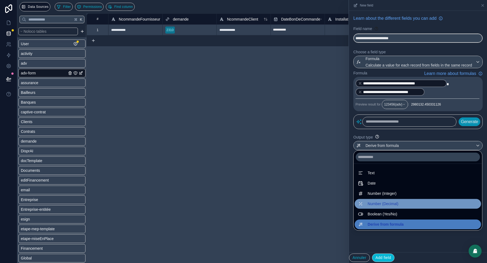
click at [405, 203] on div "Number (Decimal)" at bounding box center [418, 203] width 120 height 6
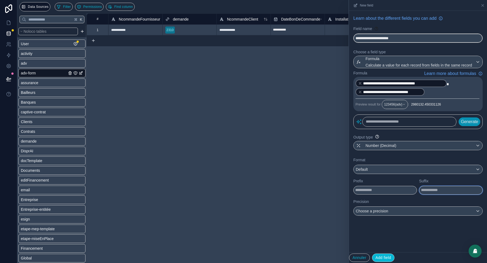
click at [430, 186] on input "text" at bounding box center [451, 190] width 64 height 9
type input "*"
click at [455, 83] on p "**********" at bounding box center [417, 87] width 124 height 17
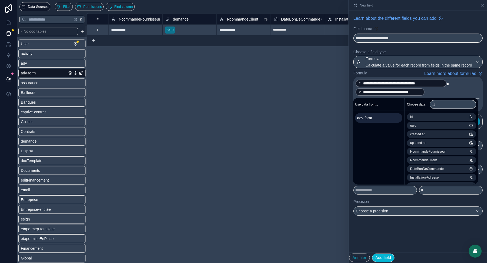
click at [441, 237] on div "**********" at bounding box center [418, 131] width 138 height 241
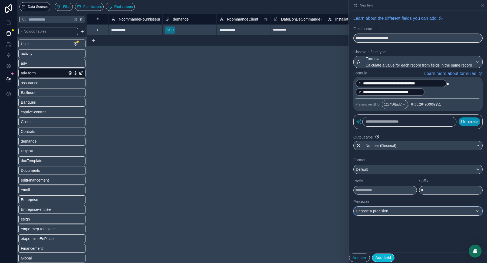
click at [411, 211] on div "Choose a precision" at bounding box center [418, 211] width 129 height 9
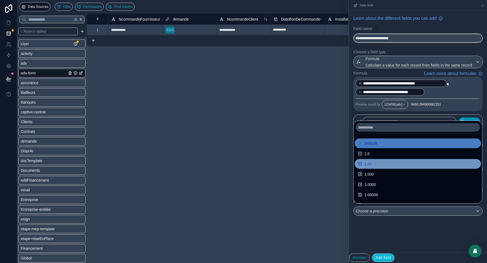
click at [398, 166] on div "1.00" at bounding box center [418, 164] width 120 height 6
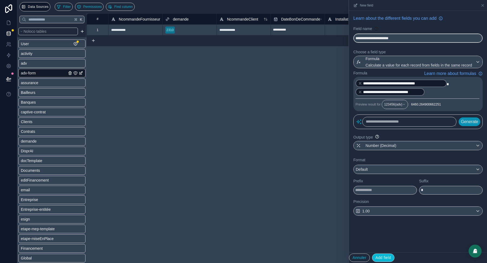
click at [420, 233] on div "**********" at bounding box center [418, 131] width 138 height 241
click at [389, 257] on button "Add field" at bounding box center [383, 257] width 23 height 9
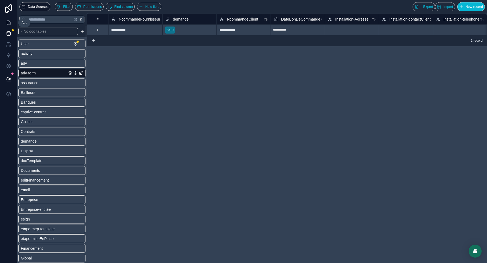
click at [9, 23] on icon at bounding box center [8, 22] width 5 height 5
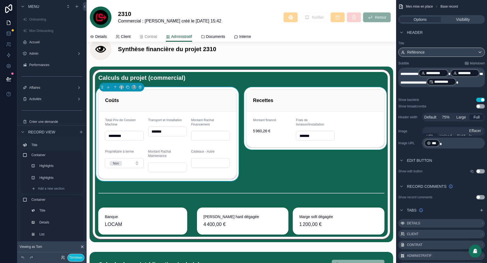
scroll to position [2179, 0]
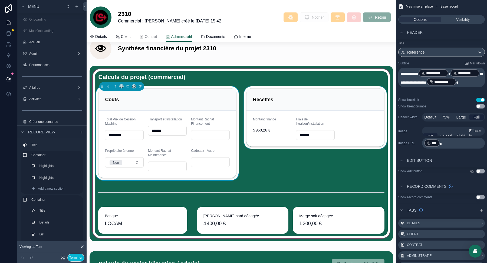
click at [296, 109] on div "scrollable content" at bounding box center [315, 133] width 145 height 94
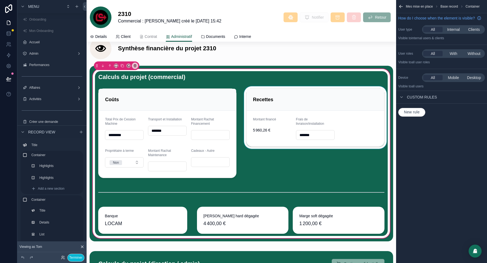
click at [300, 96] on div "scrollable content" at bounding box center [315, 133] width 145 height 94
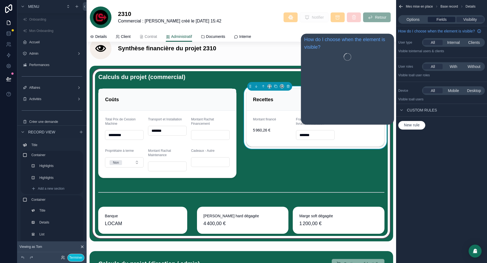
click at [442, 18] on span "Fields" at bounding box center [441, 19] width 10 height 5
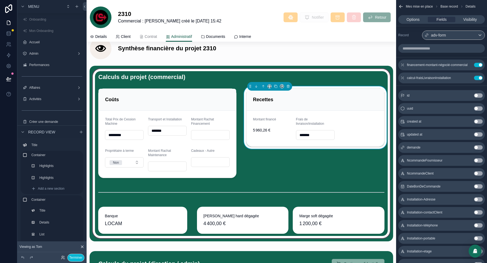
click at [433, 49] on input "scrollable content" at bounding box center [441, 48] width 87 height 9
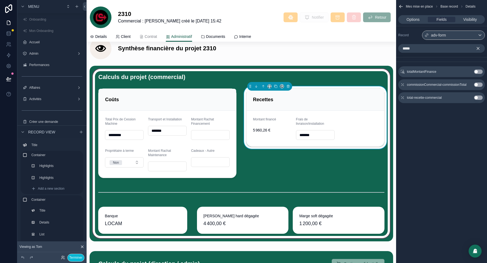
type input "*****"
click at [477, 97] on button "Use setting" at bounding box center [478, 97] width 9 height 4
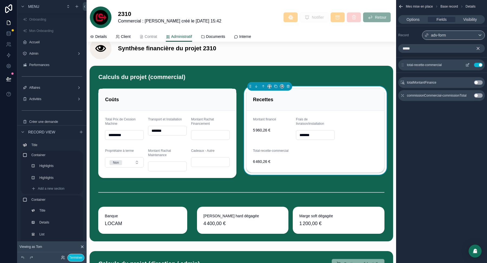
click at [468, 64] on icon "scrollable content" at bounding box center [467, 65] width 4 height 4
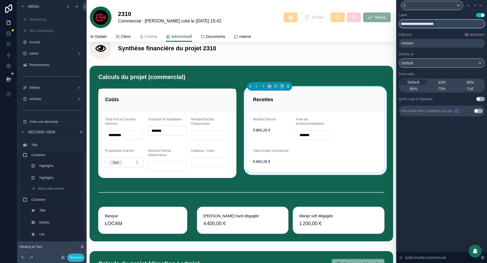
click at [434, 24] on input "**********" at bounding box center [442, 23] width 86 height 9
type input "**********"
click at [444, 80] on span "33%" at bounding box center [442, 82] width 8 height 5
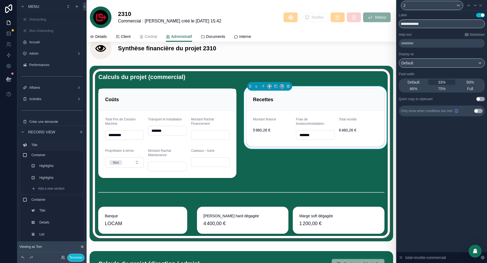
click at [313, 117] on label "Frais de livraison/installation" at bounding box center [315, 121] width 39 height 9
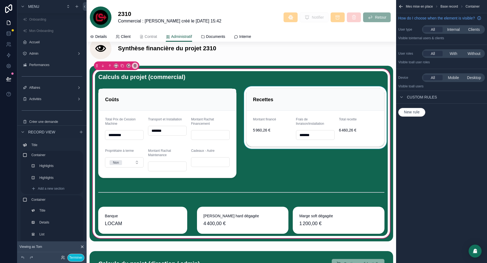
click at [330, 107] on div "scrollable content" at bounding box center [315, 133] width 145 height 94
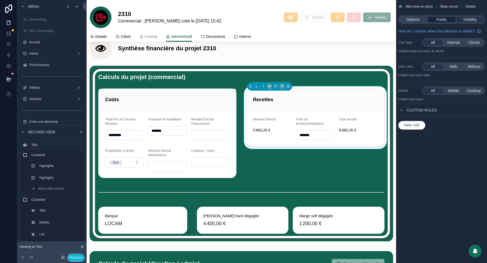
click at [443, 20] on span "Fields" at bounding box center [441, 19] width 10 height 5
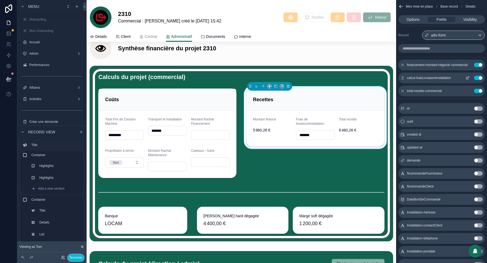
click at [467, 78] on icon "scrollable content" at bounding box center [467, 78] width 4 height 4
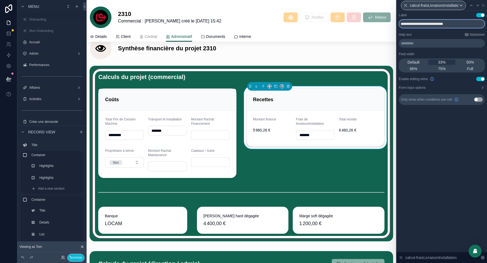
click at [418, 25] on input "**********" at bounding box center [442, 23] width 86 height 9
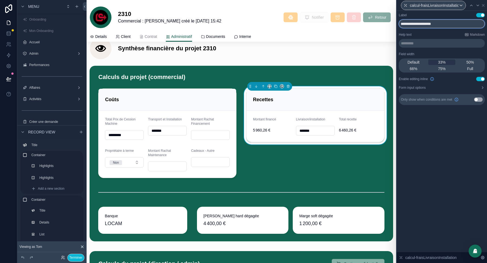
click at [418, 24] on input "**********" at bounding box center [442, 23] width 86 height 9
type input "**********"
click at [80, 258] on button "Terminer" at bounding box center [75, 258] width 17 height 8
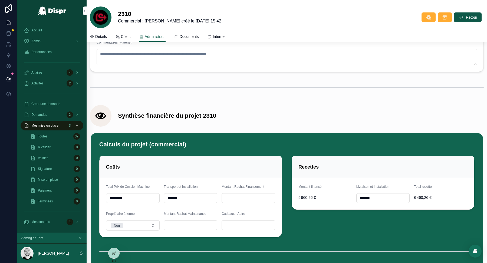
scroll to position [1920, 0]
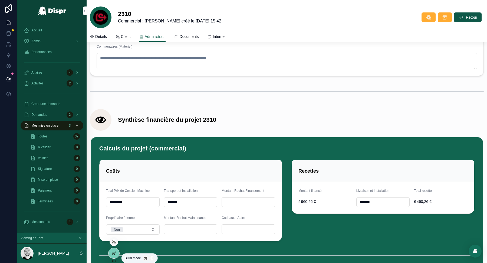
click at [113, 252] on icon at bounding box center [114, 253] width 4 height 4
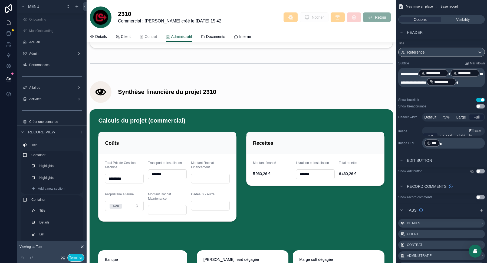
scroll to position [2136, 0]
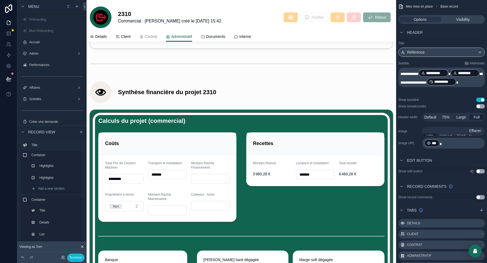
click at [307, 138] on div "scrollable content" at bounding box center [241, 198] width 303 height 176
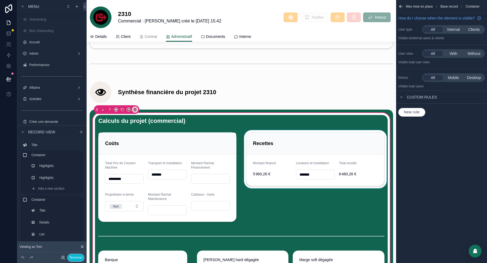
click at [305, 147] on div "scrollable content" at bounding box center [315, 177] width 145 height 94
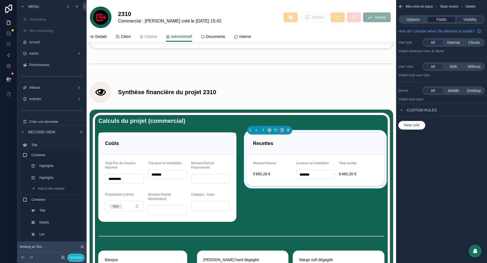
click at [443, 20] on span "Fields" at bounding box center [441, 19] width 10 height 5
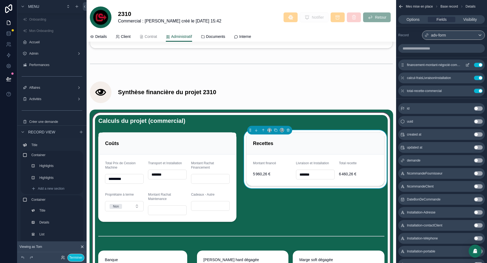
click at [467, 64] on icon "scrollable content" at bounding box center [468, 64] width 2 height 2
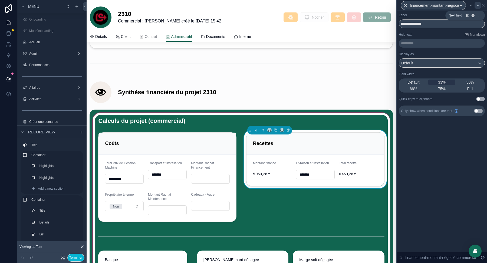
click at [478, 4] on icon at bounding box center [477, 5] width 4 height 4
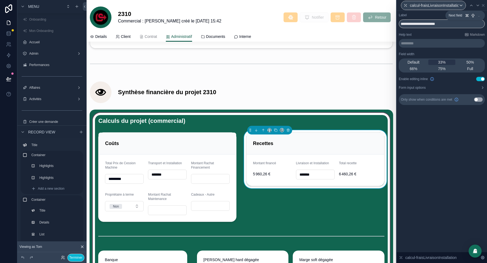
click at [478, 4] on icon at bounding box center [477, 5] width 4 height 4
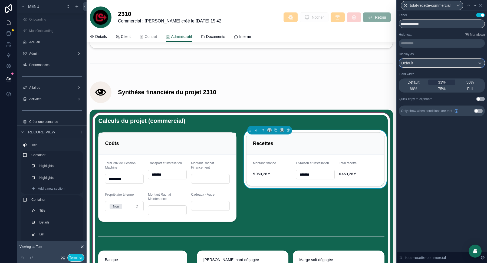
click at [452, 62] on div "Default" at bounding box center [441, 63] width 85 height 9
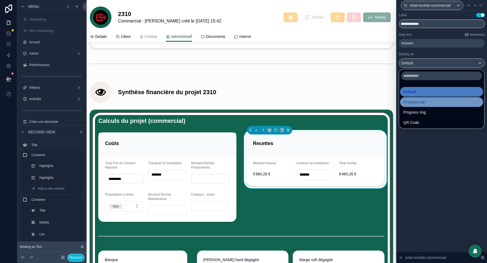
click at [438, 99] on div "Progress bar" at bounding box center [441, 102] width 77 height 6
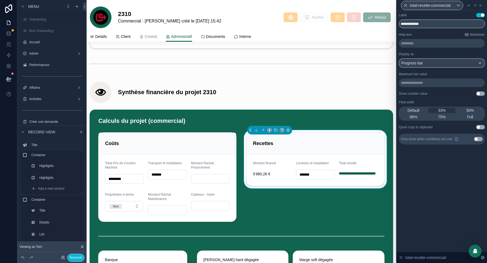
click at [436, 61] on div "Progress bar" at bounding box center [441, 63] width 85 height 9
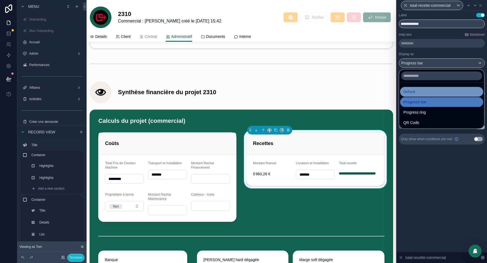
click at [431, 91] on div "Default" at bounding box center [441, 91] width 77 height 6
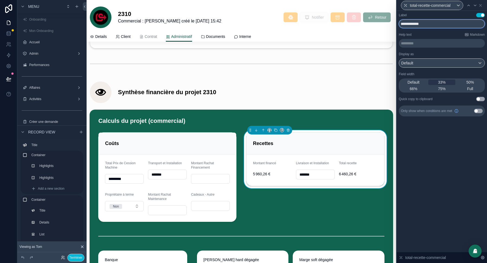
click at [401, 24] on input "**********" at bounding box center [442, 23] width 86 height 9
click at [451, 151] on div "**********" at bounding box center [442, 137] width 90 height 252
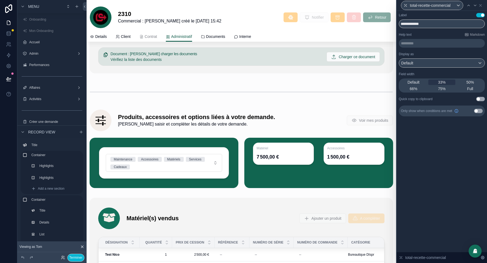
scroll to position [1215, 0]
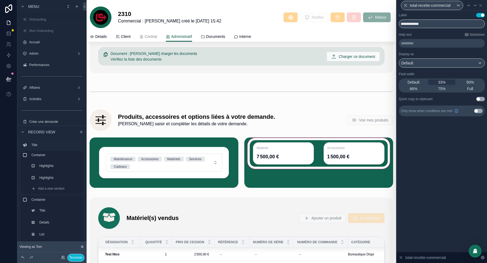
click at [272, 161] on div "scrollable content" at bounding box center [318, 162] width 148 height 50
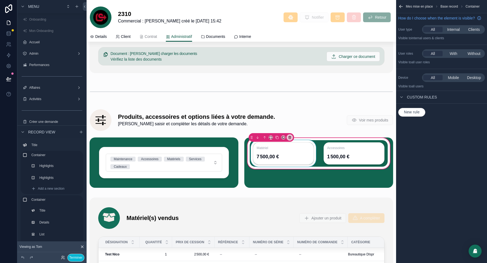
click at [274, 153] on div "scrollable content" at bounding box center [283, 153] width 67 height 27
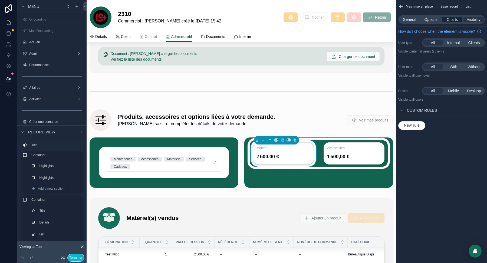
click at [455, 19] on span "Charts" at bounding box center [452, 19] width 11 height 5
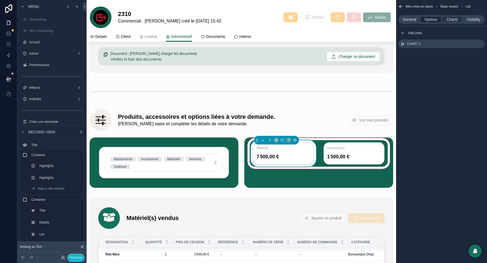
click at [432, 19] on span "Options" at bounding box center [430, 19] width 13 height 5
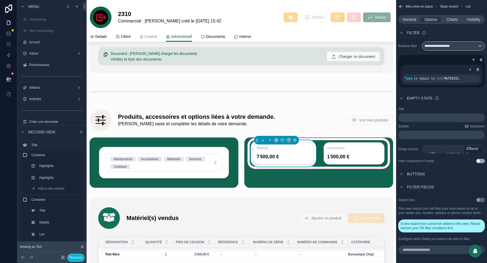
click at [407, 16] on div "General Options Charts Visibility" at bounding box center [441, 19] width 87 height 9
click at [408, 19] on span "General" at bounding box center [410, 19] width 14 height 5
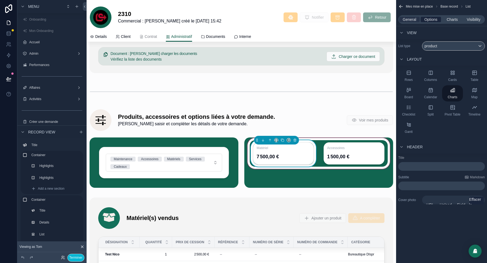
click at [428, 19] on span "Options" at bounding box center [430, 19] width 13 height 5
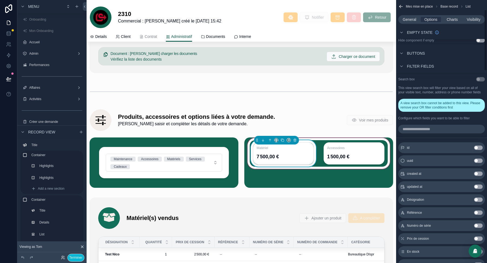
scroll to position [0, 0]
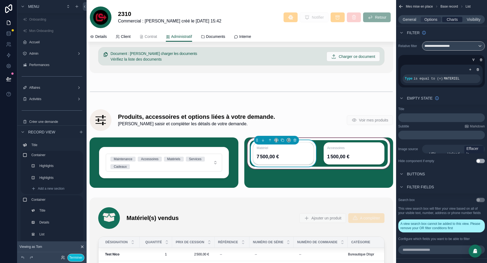
click at [454, 19] on span "Charts" at bounding box center [452, 19] width 11 height 5
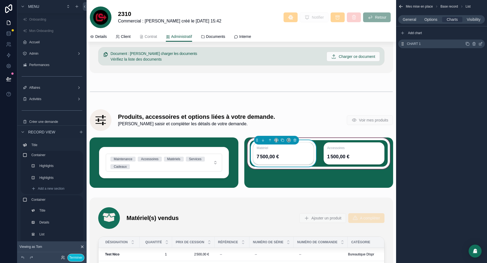
click at [479, 44] on icon "scrollable content" at bounding box center [480, 44] width 4 height 4
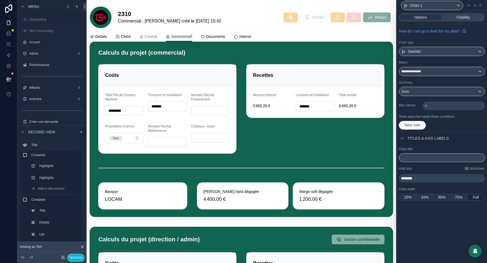
scroll to position [2203, 0]
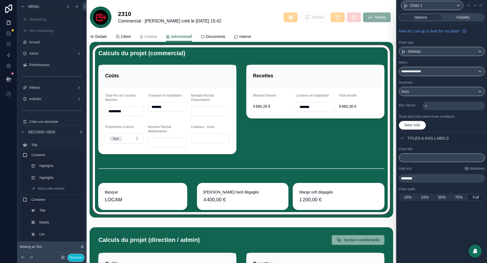
click at [310, 193] on div "scrollable content" at bounding box center [241, 130] width 303 height 176
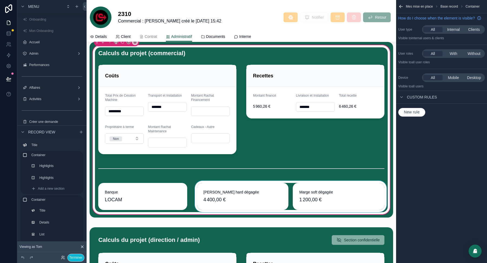
click at [346, 190] on div "scrollable content" at bounding box center [291, 196] width 194 height 31
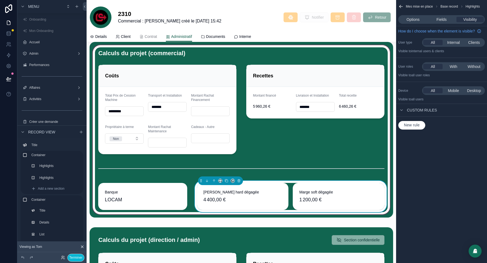
click at [346, 196] on span "1 200,00 €" at bounding box center [338, 200] width 78 height 8
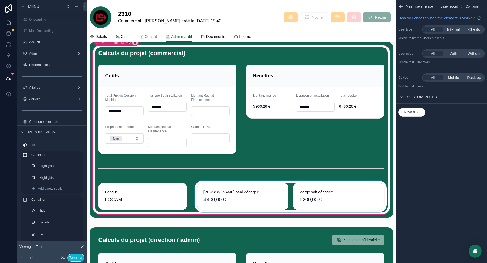
click at [332, 192] on div "scrollable content" at bounding box center [291, 196] width 194 height 31
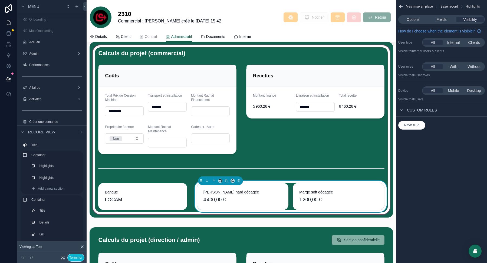
click at [332, 196] on span "1 200,00 €" at bounding box center [338, 200] width 78 height 8
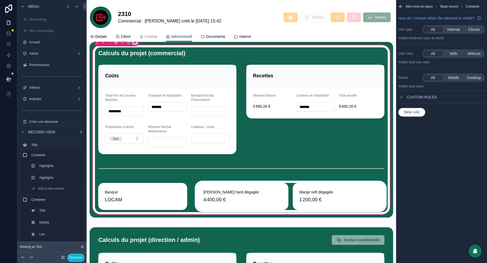
click at [332, 192] on div "scrollable content" at bounding box center [291, 196] width 194 height 31
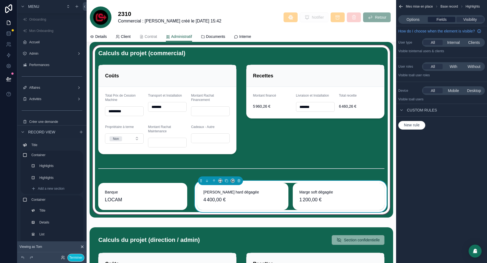
click at [442, 18] on span "Fields" at bounding box center [441, 19] width 10 height 5
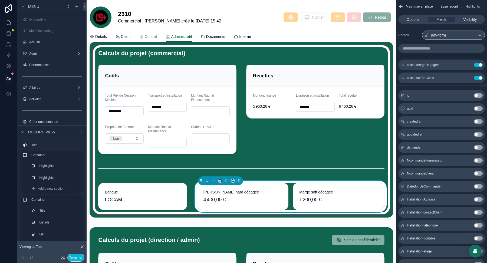
click at [441, 46] on input "scrollable content" at bounding box center [441, 48] width 87 height 9
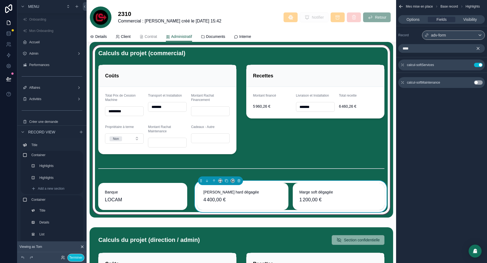
type input "****"
click at [479, 47] on icon "scrollable content" at bounding box center [477, 48] width 5 height 5
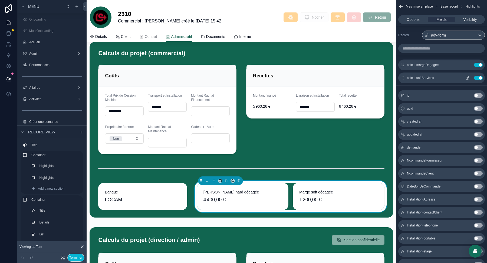
click at [466, 77] on icon "scrollable content" at bounding box center [467, 78] width 2 height 2
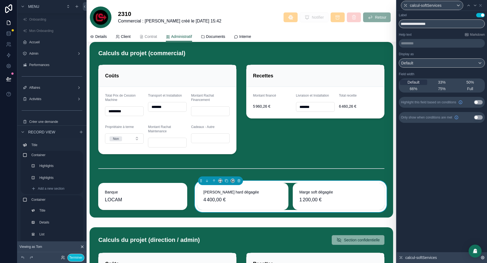
click at [422, 257] on span "calcul-softServices" at bounding box center [421, 257] width 32 height 5
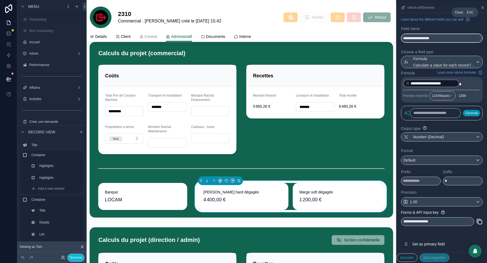
click at [482, 9] on icon "scrollable content" at bounding box center [482, 7] width 4 height 4
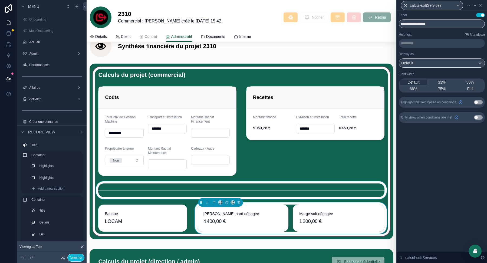
scroll to position [2181, 0]
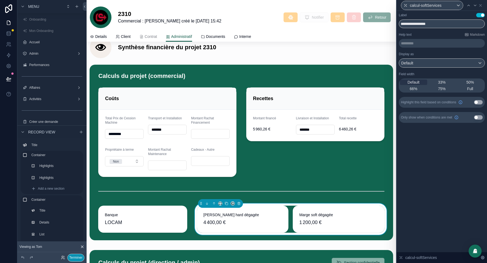
click at [77, 256] on button "Terminer" at bounding box center [75, 258] width 17 height 8
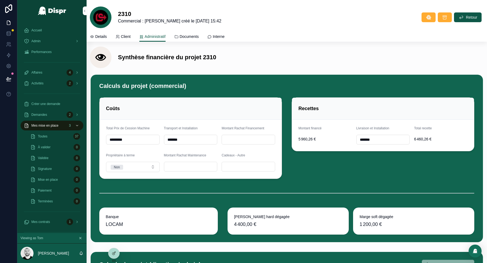
scroll to position [1975, 0]
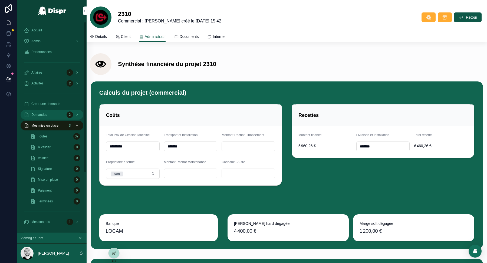
click at [38, 113] on span "Demandes" at bounding box center [39, 115] width 16 height 4
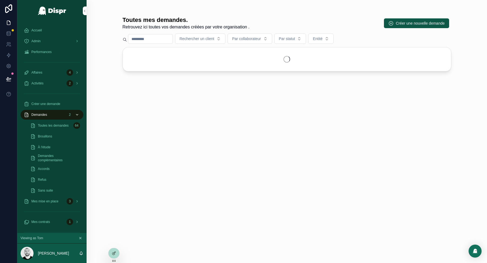
scroll to position [0, 0]
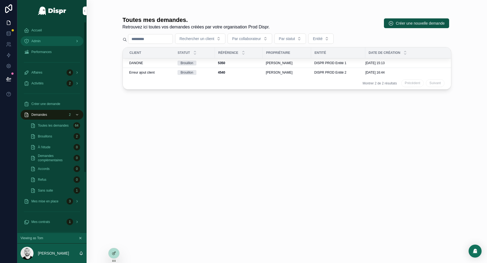
click at [54, 43] on div "Admin" at bounding box center [52, 41] width 56 height 9
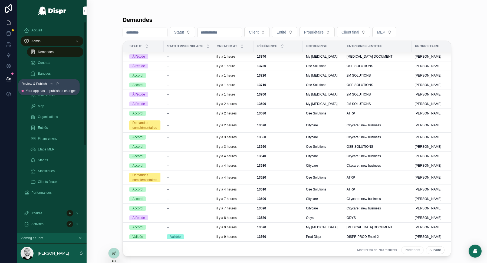
click at [7, 77] on icon at bounding box center [8, 78] width 5 height 5
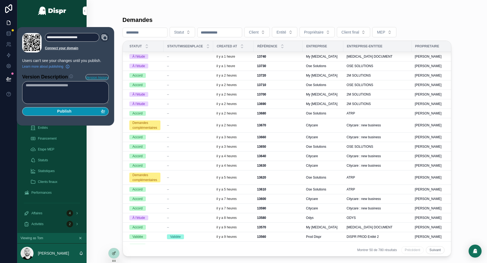
click at [67, 111] on span "Publish" at bounding box center [64, 111] width 14 height 5
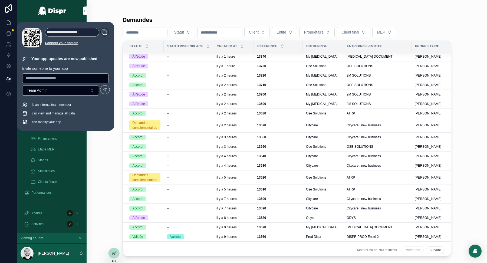
click at [180, 15] on div "Demandes Statut Client Entité Propriétaire Client final MEP Statut StatutMiseen…" at bounding box center [287, 134] width 329 height 243
